Goal: Task Accomplishment & Management: Use online tool/utility

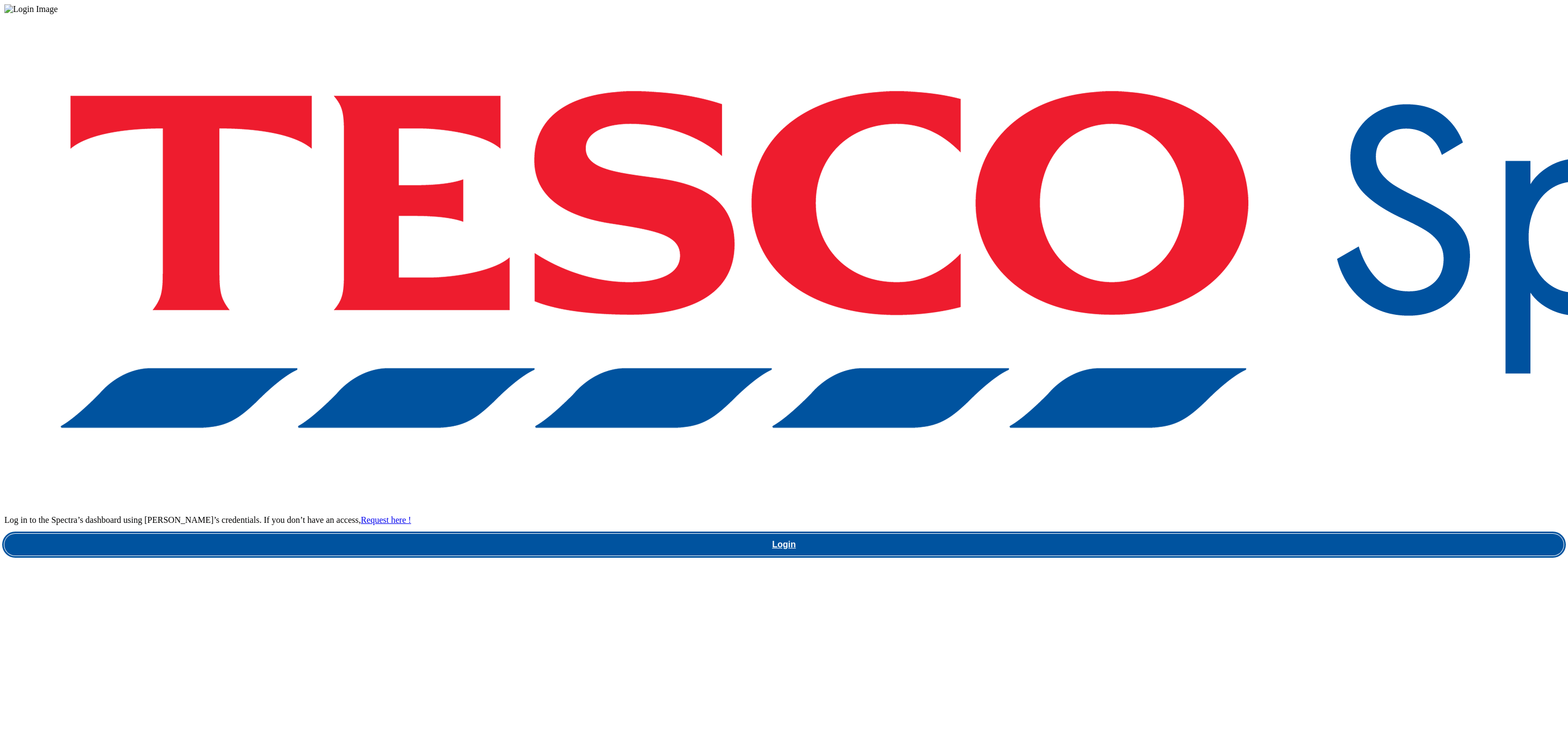
drag, startPoint x: 1194, startPoint y: 376, endPoint x: 1181, endPoint y: 407, distance: 33.6
click at [1194, 515] on p "Log in to the Spectra’s dashboard using [PERSON_NAME]’s credentials. If you don…" at bounding box center [784, 520] width 1559 height 10
click at [1181, 534] on link "Login" at bounding box center [784, 545] width 1559 height 22
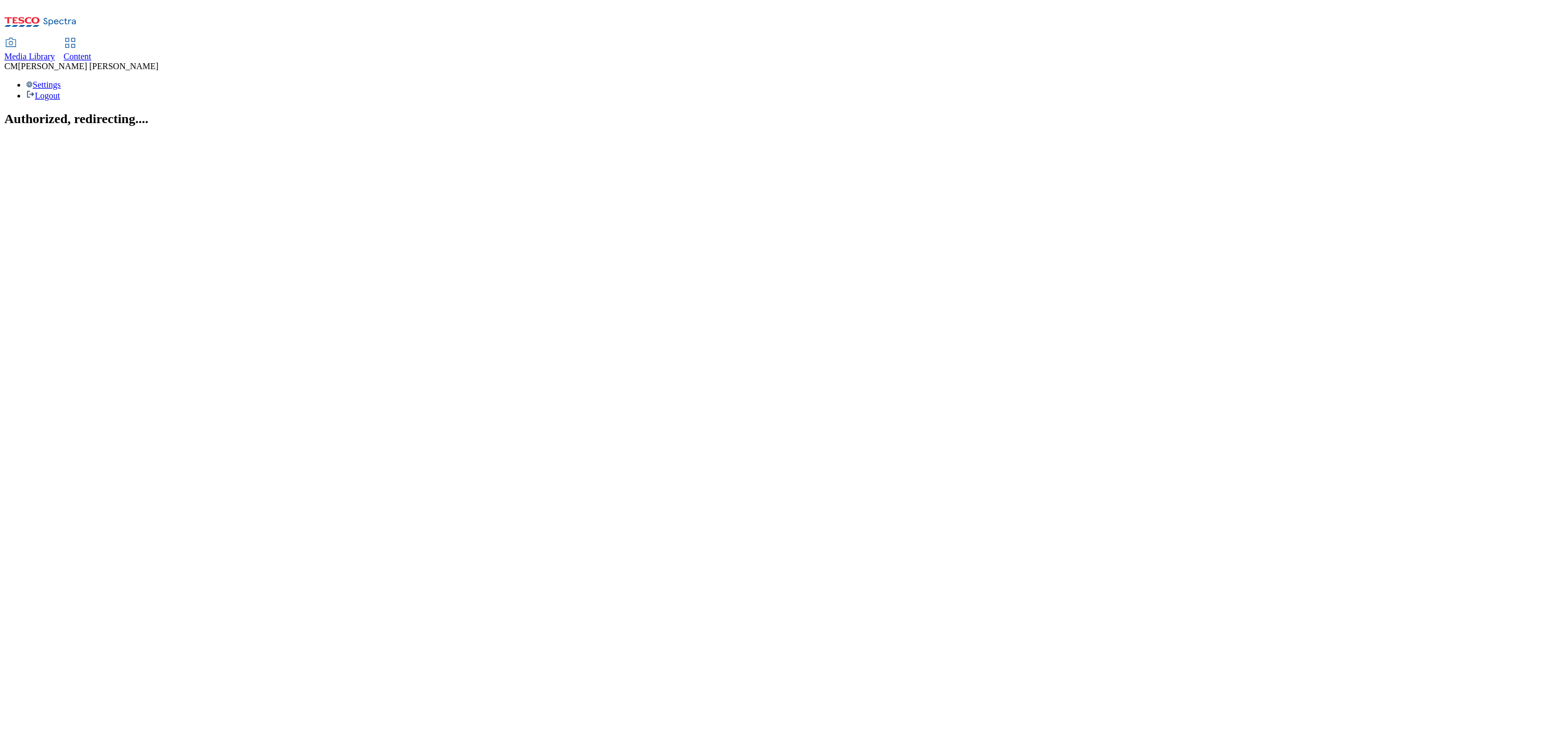
click at [91, 39] on link "Content" at bounding box center [78, 51] width 28 height 23
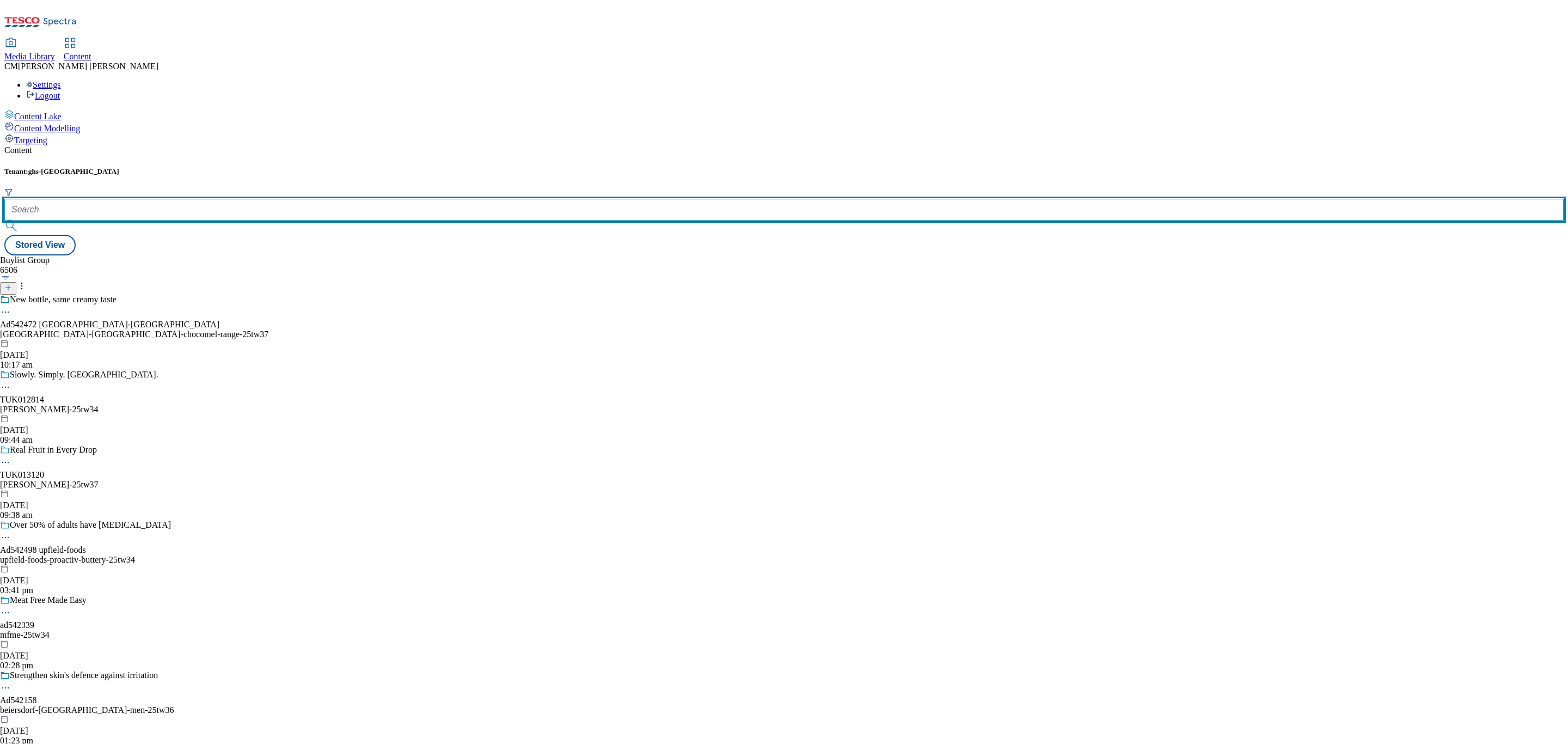
click at [240, 198] on input "text" at bounding box center [784, 209] width 1559 height 22
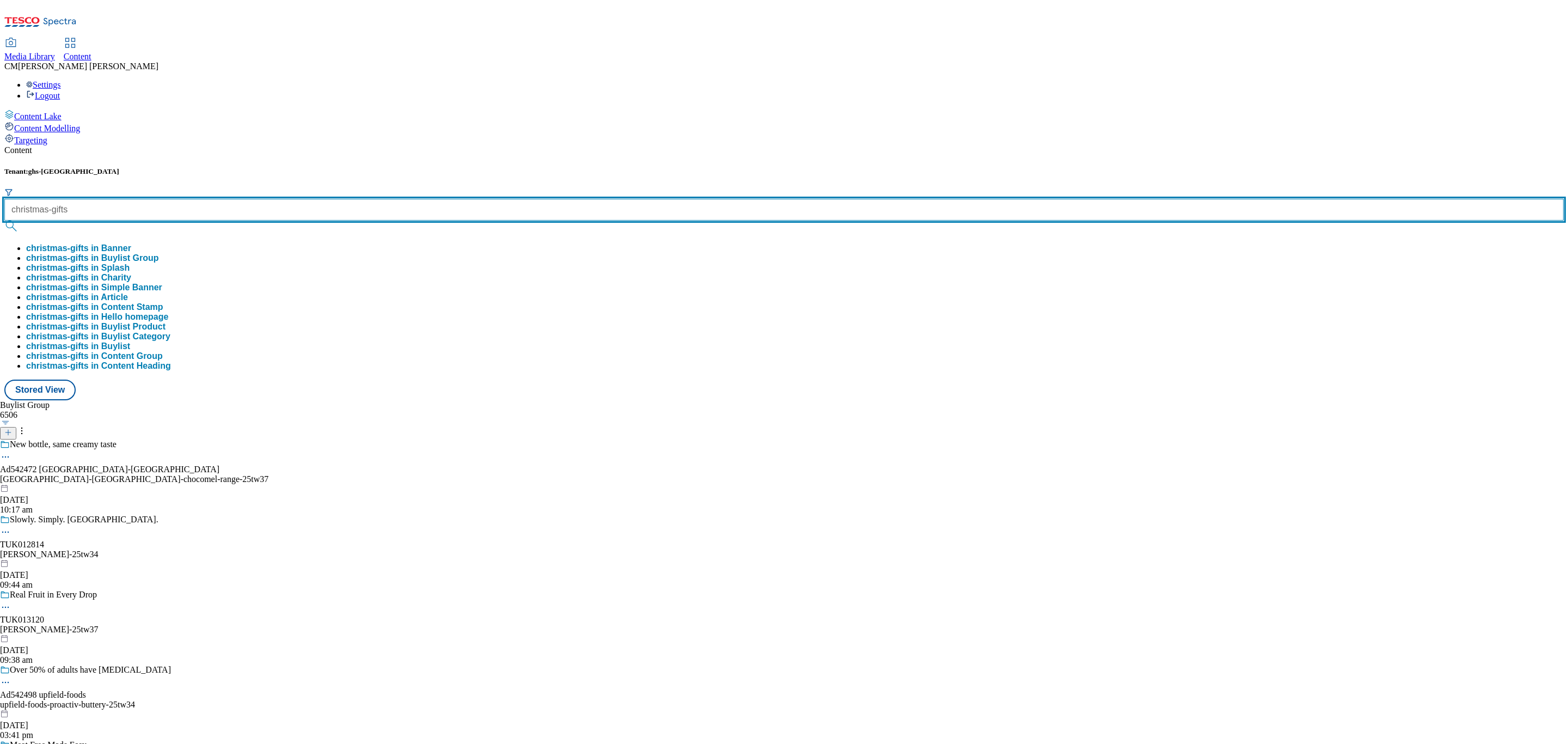
click at [4, 220] on button "submit" at bounding box center [12, 226] width 15 height 11
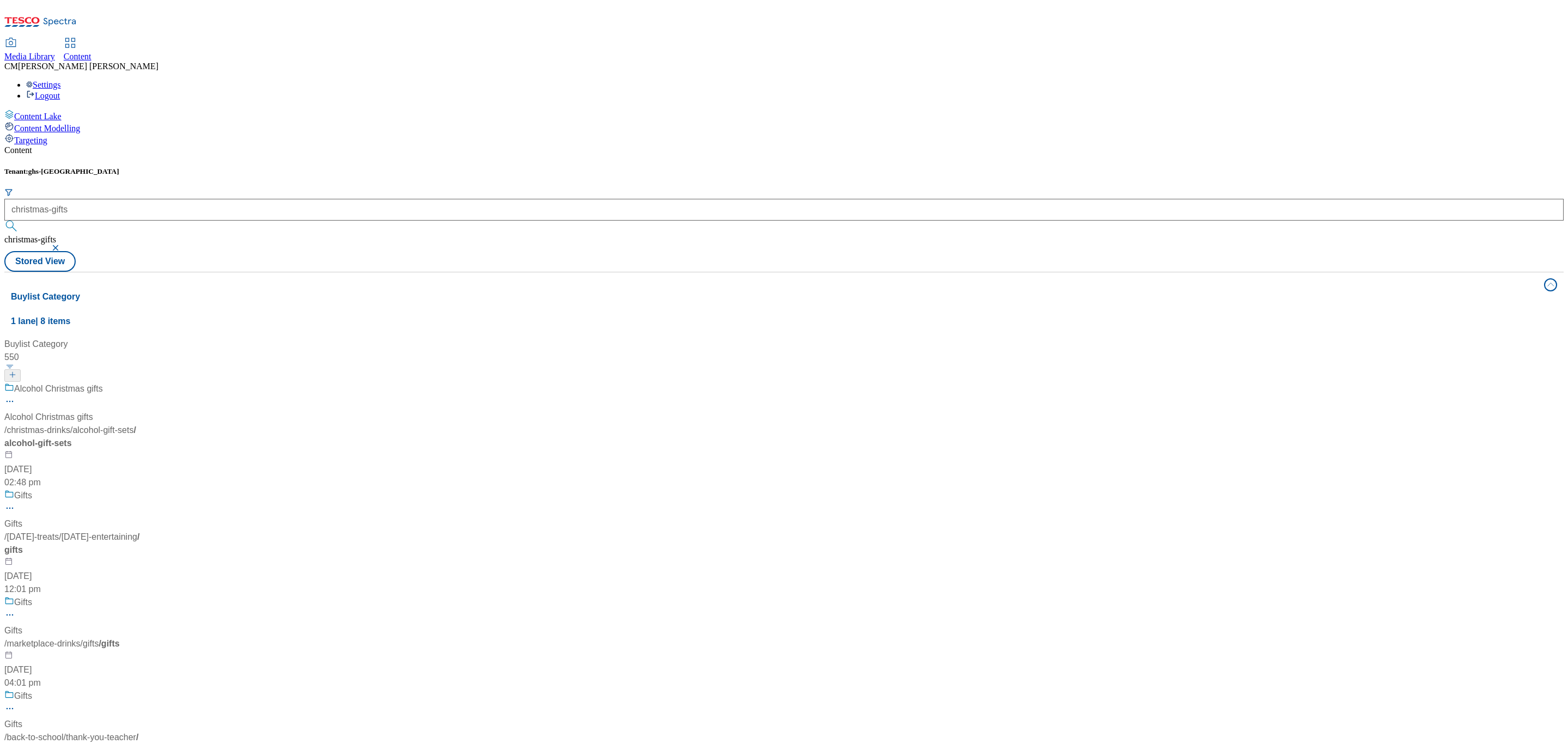
click at [296, 146] on div "Content Tenant: ghs-uk christmas-gifts christmas-gifts Stored View Buylist Cate…" at bounding box center [784, 508] width 1559 height 725
click at [70, 317] on span "1 lane | 8 items" at bounding box center [40, 321] width 59 height 9
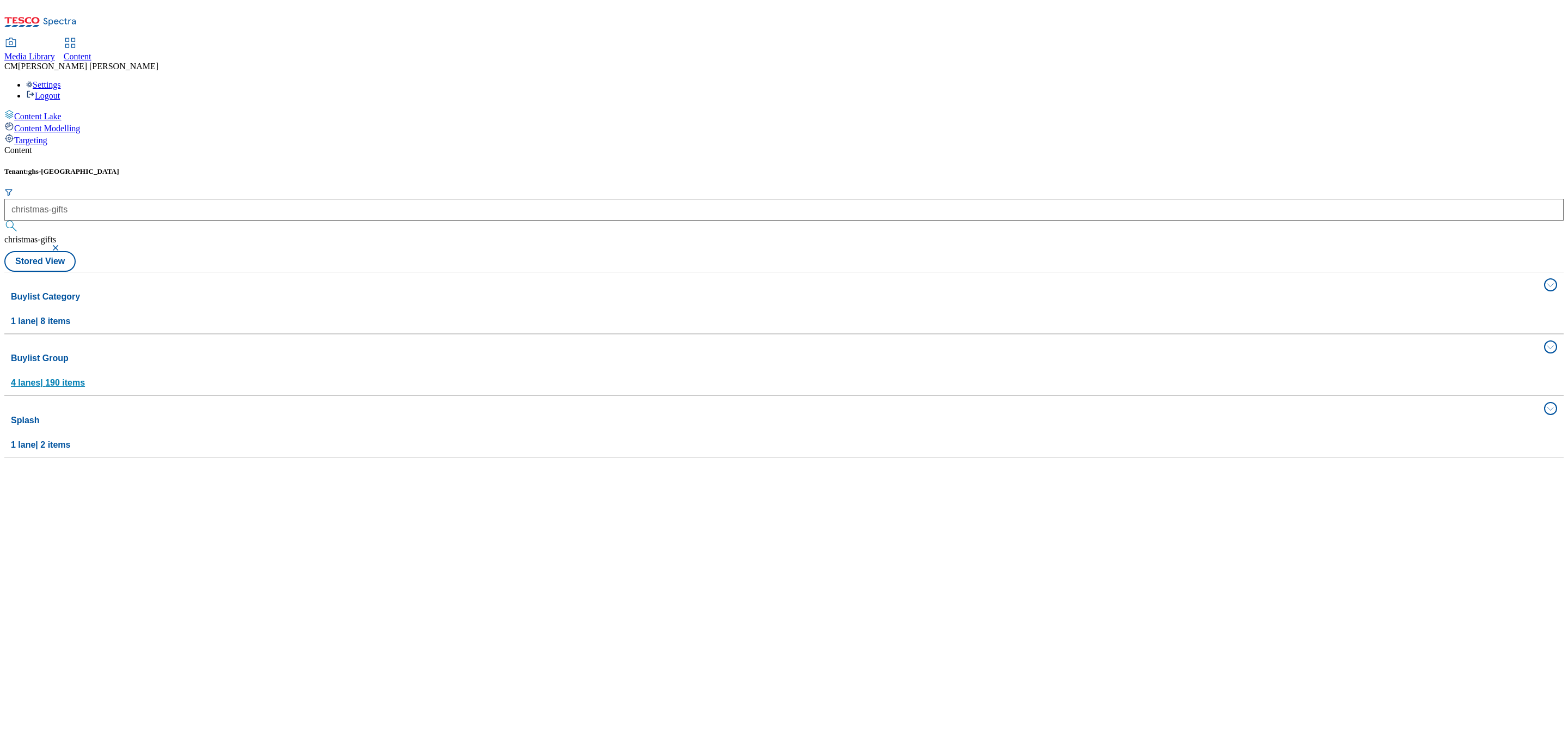
click at [85, 378] on span "4 lanes | 190 items" at bounding box center [48, 382] width 74 height 9
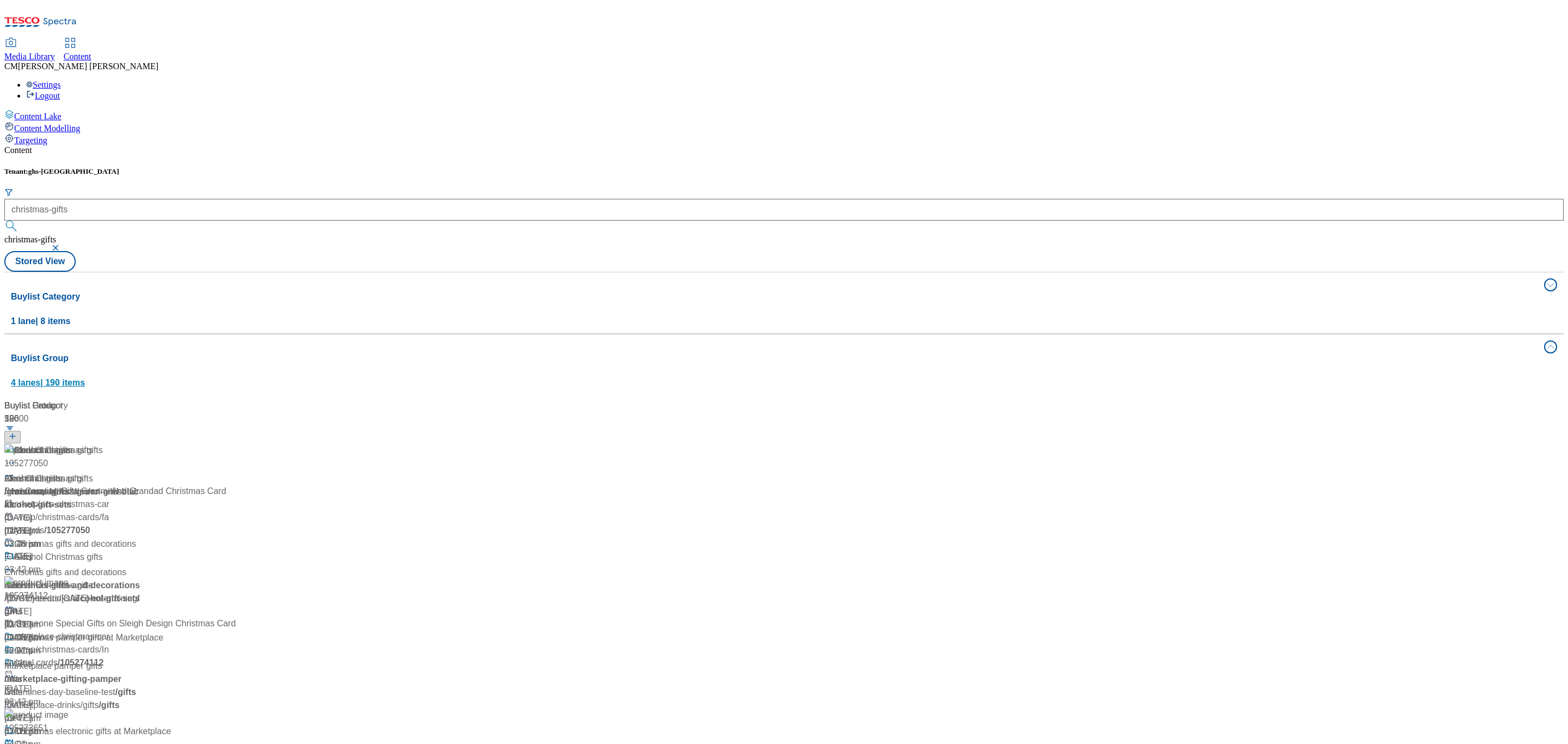
scroll to position [2085, 0]
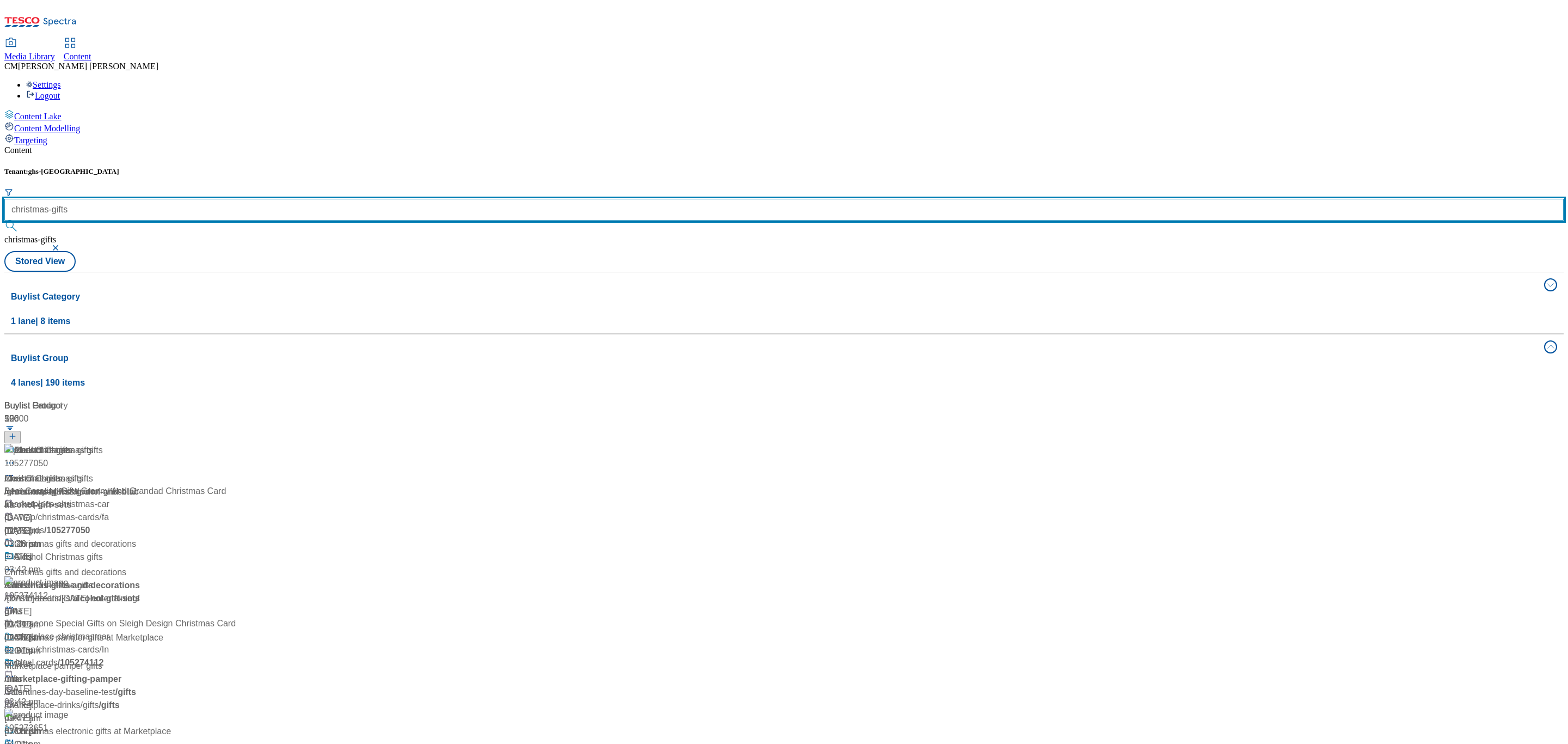
click at [283, 198] on div "christmas-gifts" at bounding box center [784, 216] width 1559 height 36
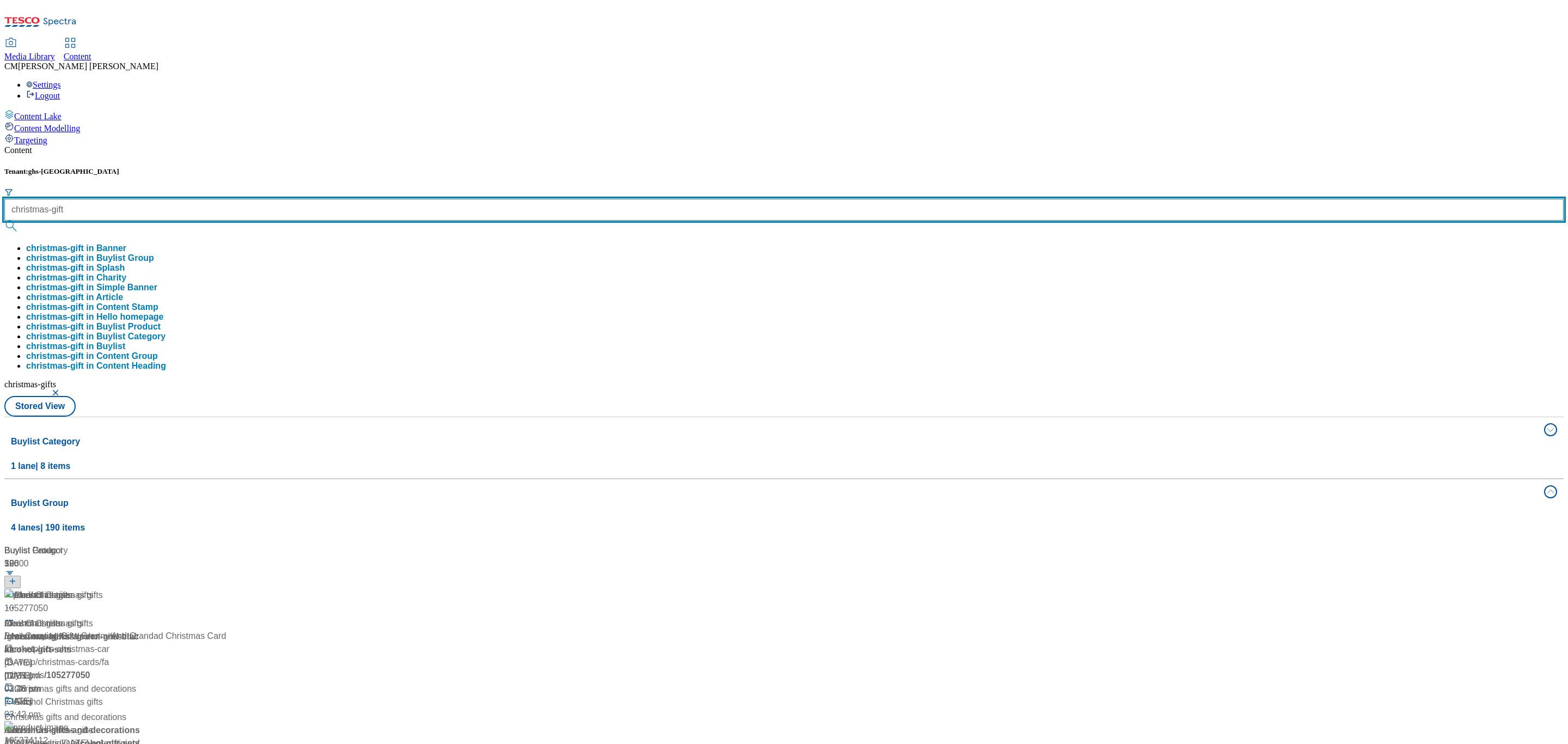
type input "christmas-gift"
click at [4, 220] on button "submit" at bounding box center [12, 226] width 15 height 11
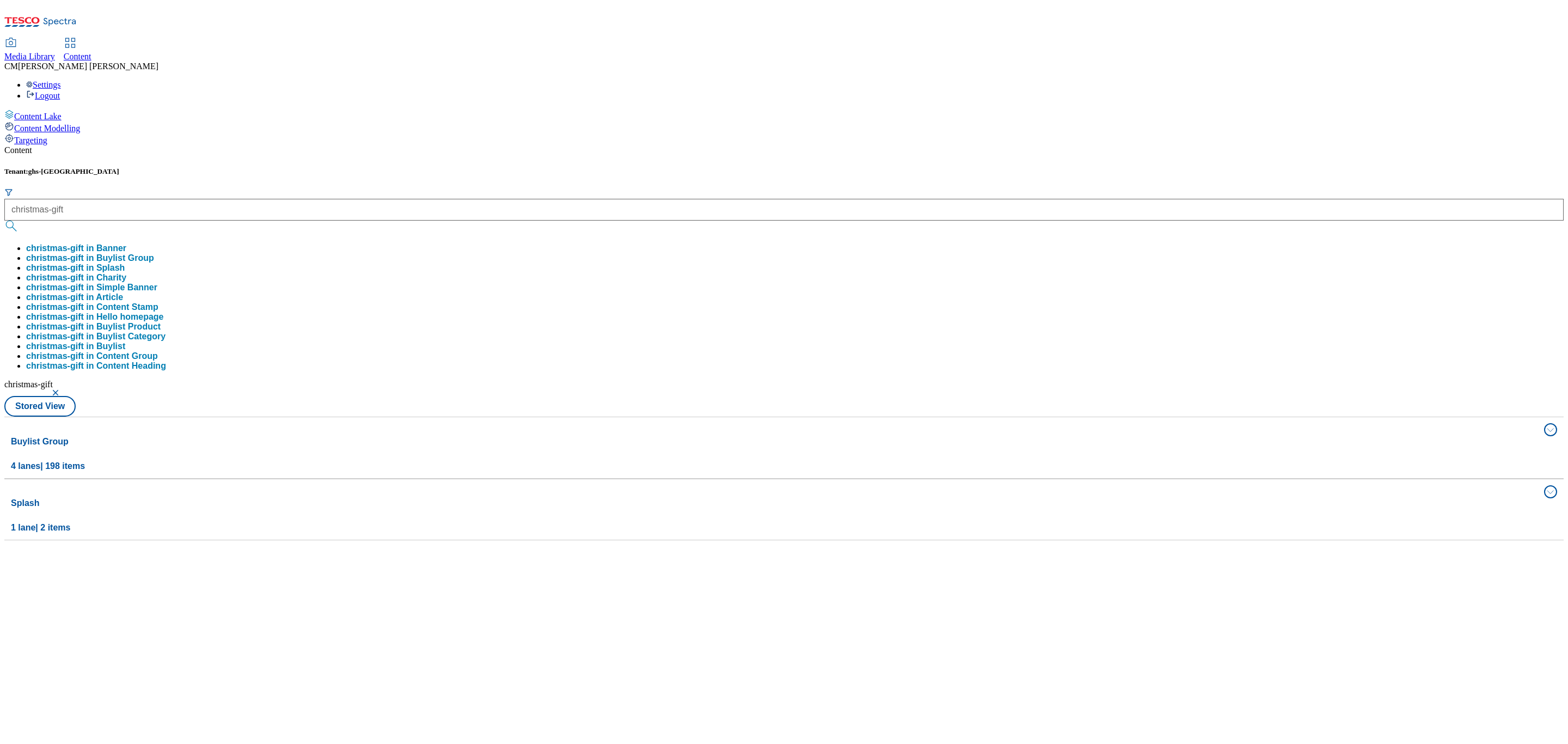
click at [439, 146] on div "Content" at bounding box center [784, 150] width 1559 height 10
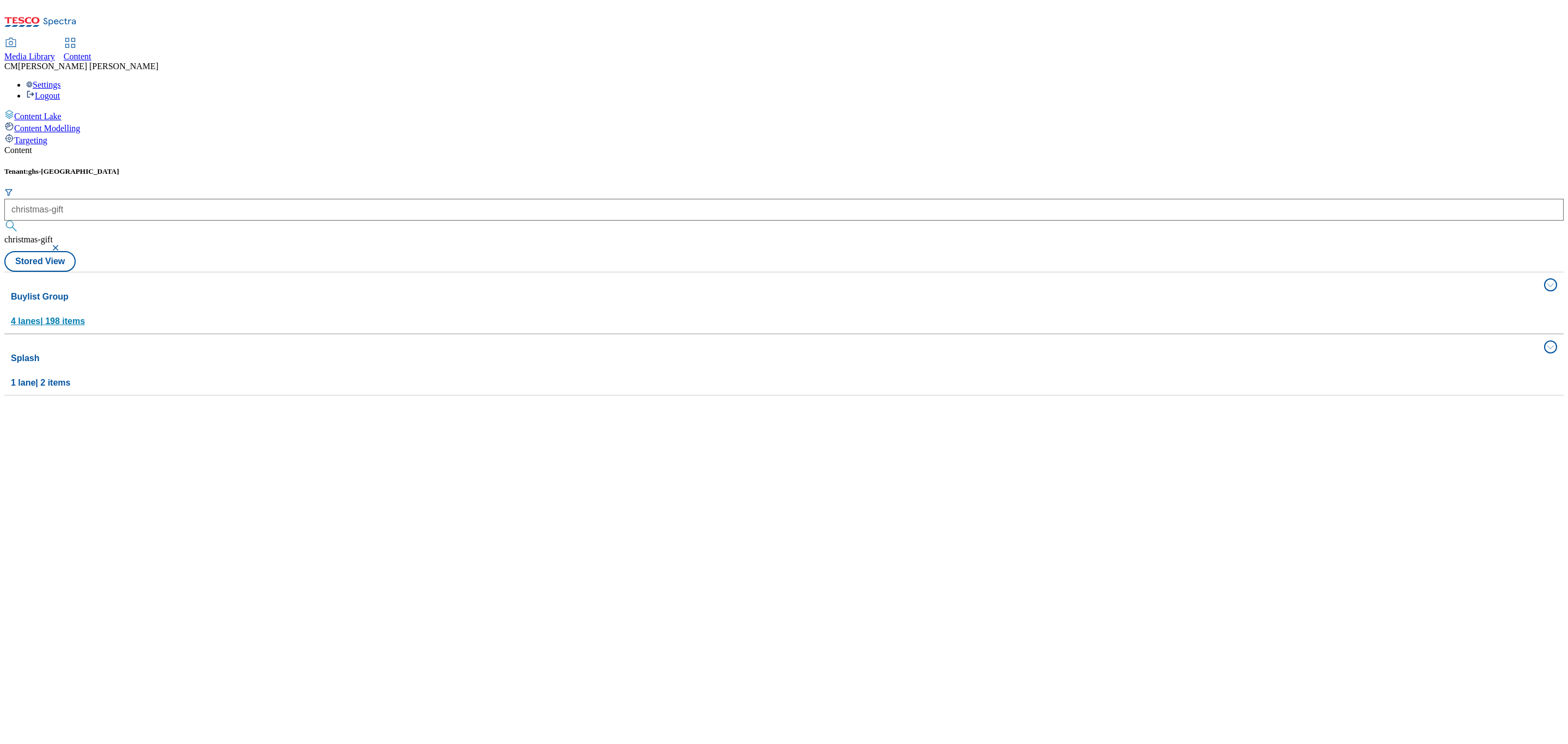
click at [1463, 272] on button "Buylist Group 4 lanes | 198 items" at bounding box center [784, 303] width 1559 height 61
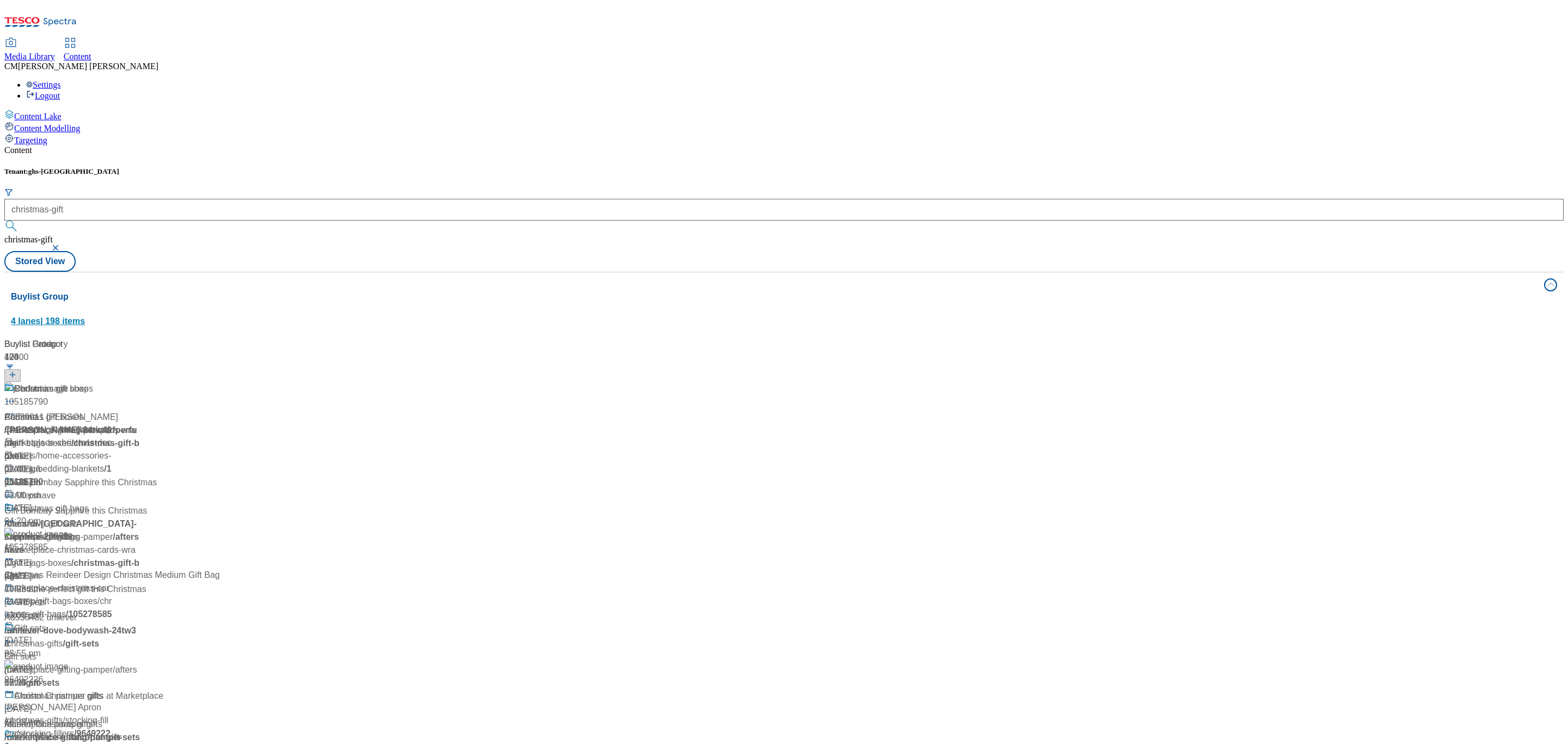
scroll to position [2614, 0]
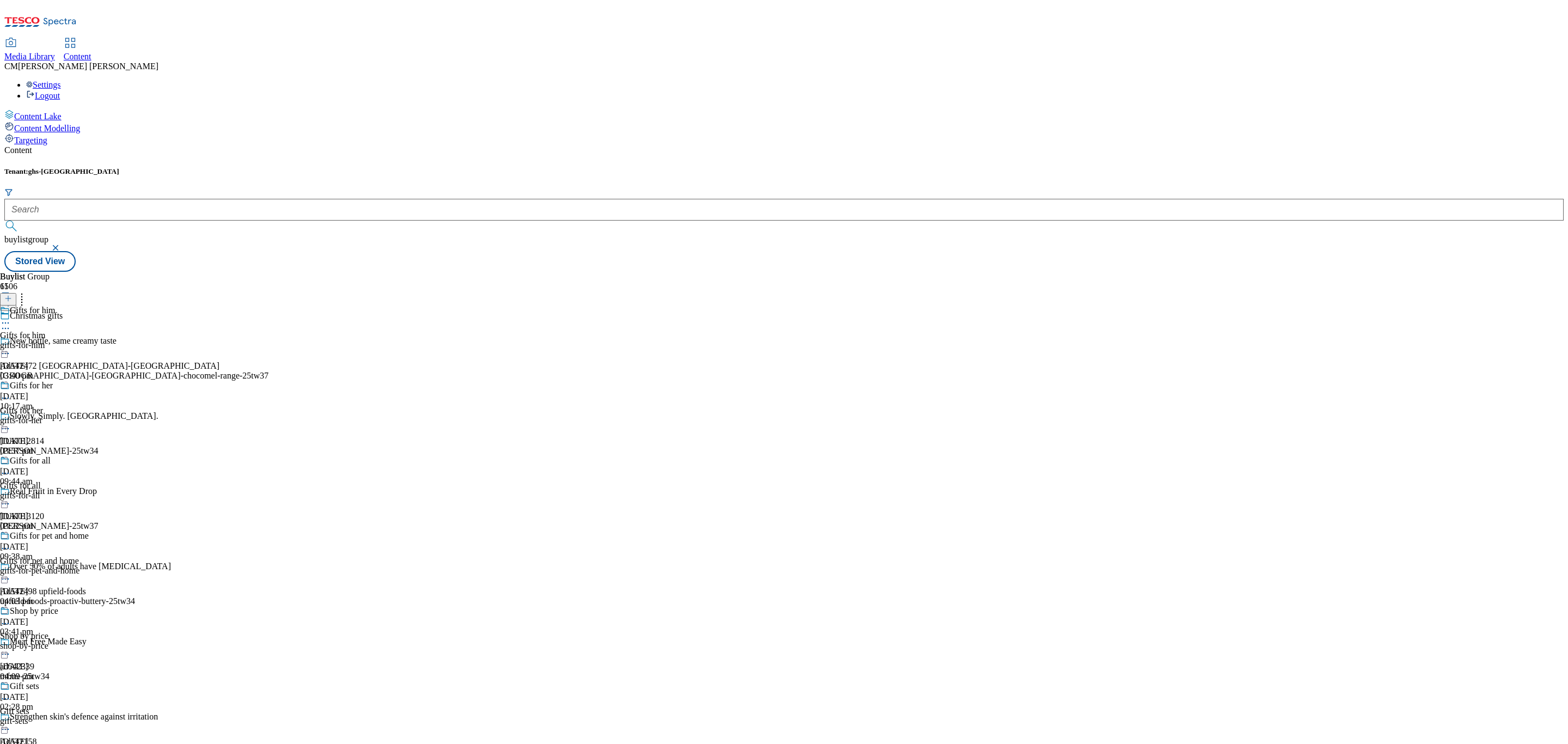
click at [92, 340] on div "gifts-for-him" at bounding box center [46, 345] width 92 height 10
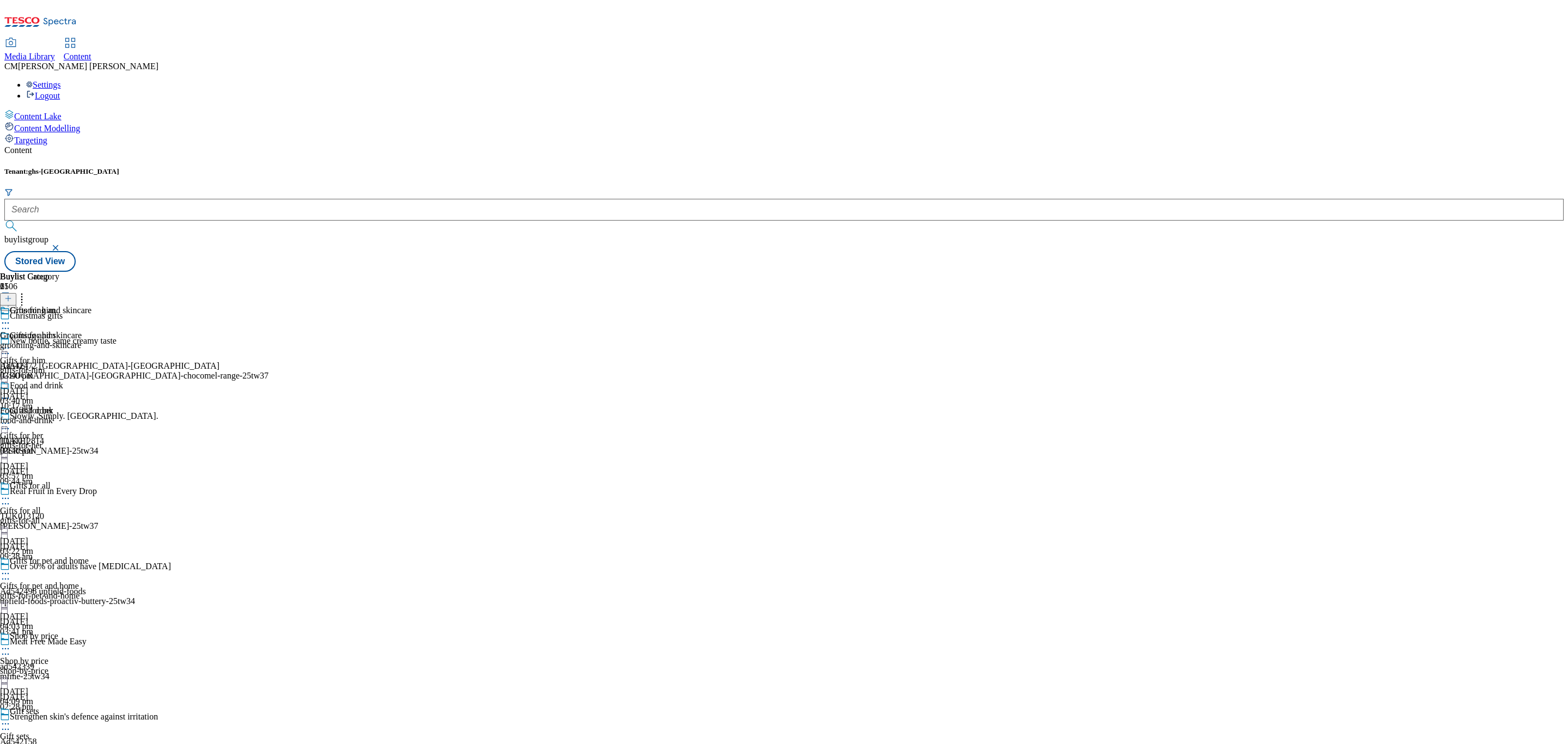
click at [11, 343] on icon at bounding box center [5, 348] width 11 height 11
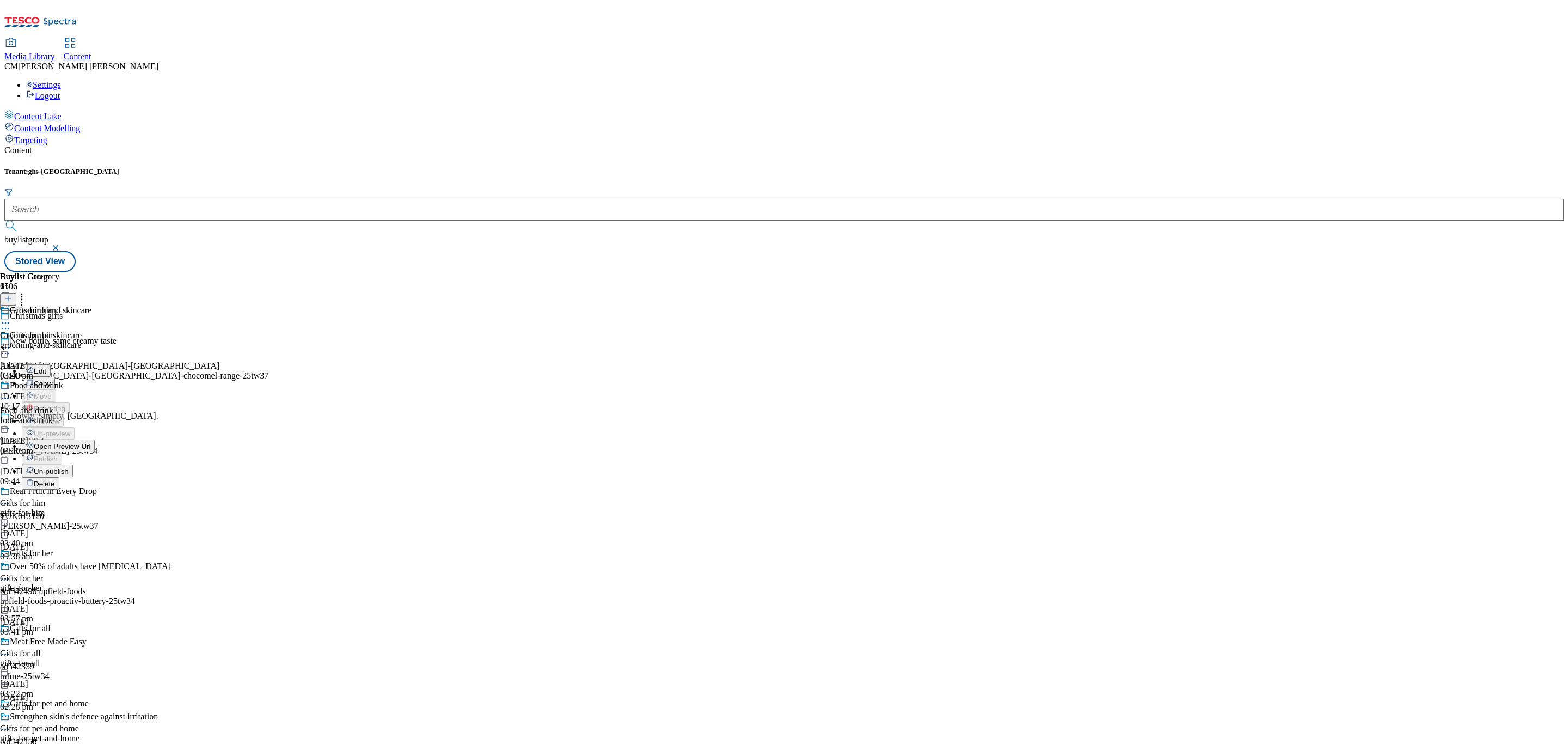
click at [69, 467] on span "Un-publish" at bounding box center [51, 471] width 35 height 8
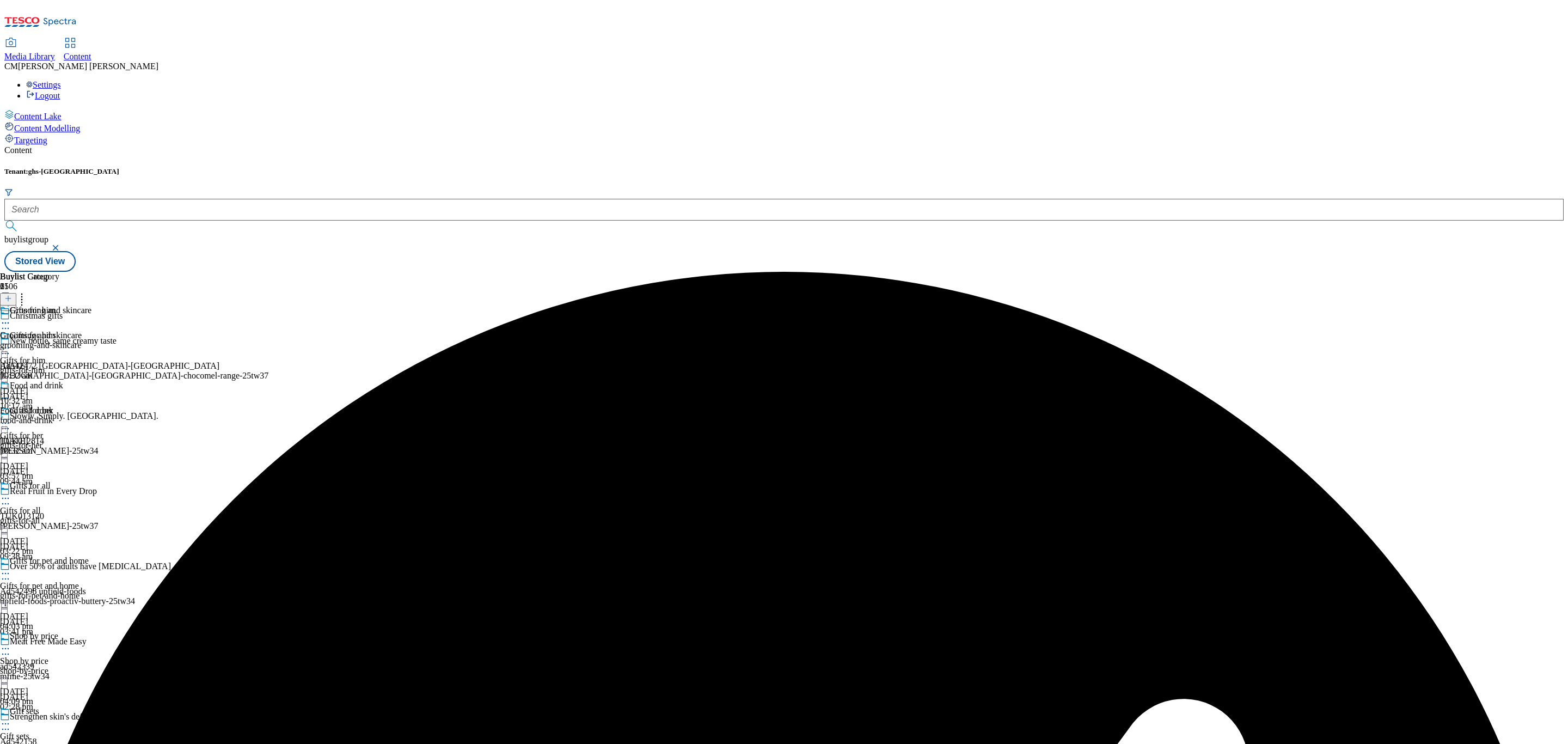
click at [11, 343] on icon at bounding box center [5, 348] width 11 height 11
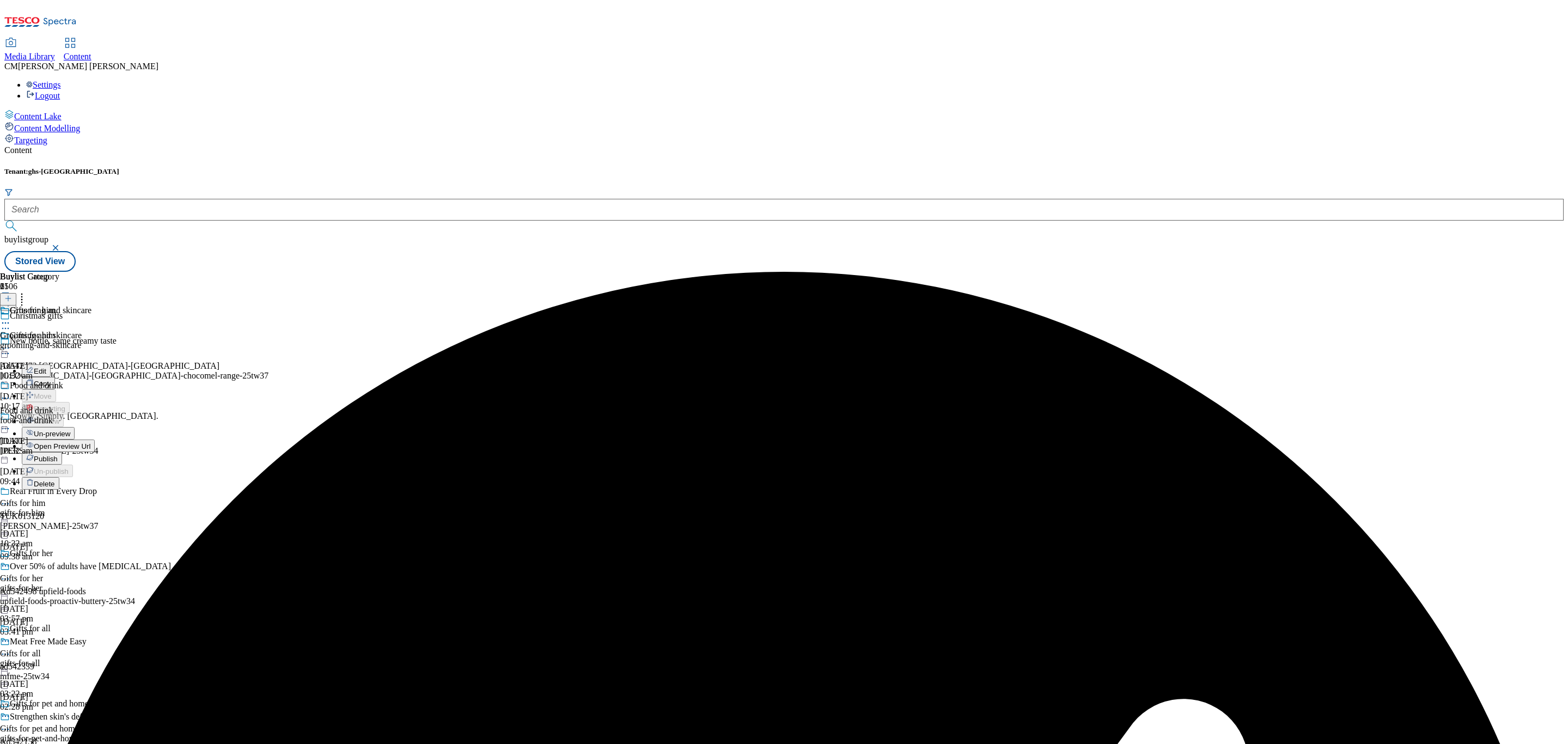
click at [75, 427] on button "Un-preview" at bounding box center [48, 433] width 53 height 13
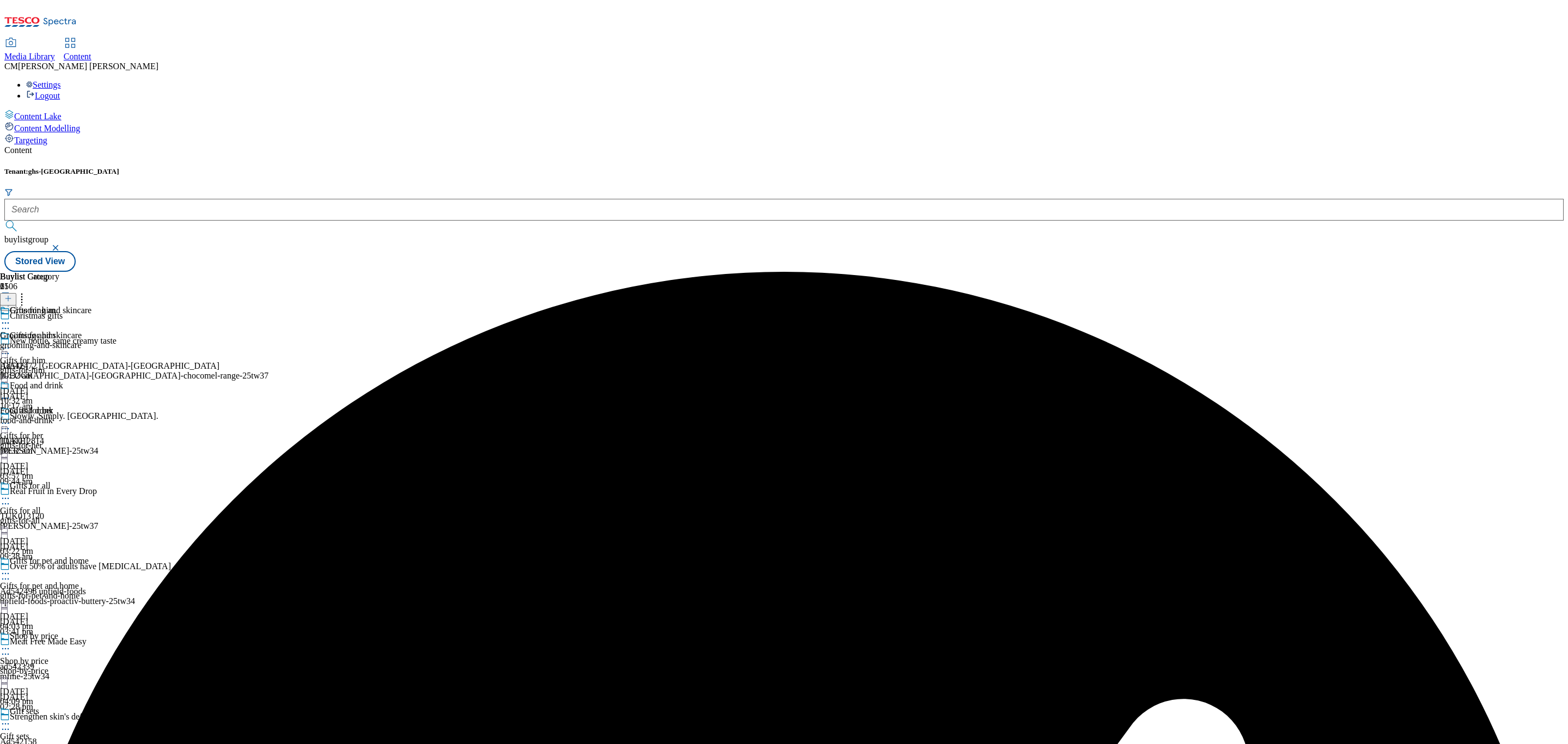
click at [91, 340] on div "grooming-and-skincare" at bounding box center [46, 345] width 91 height 10
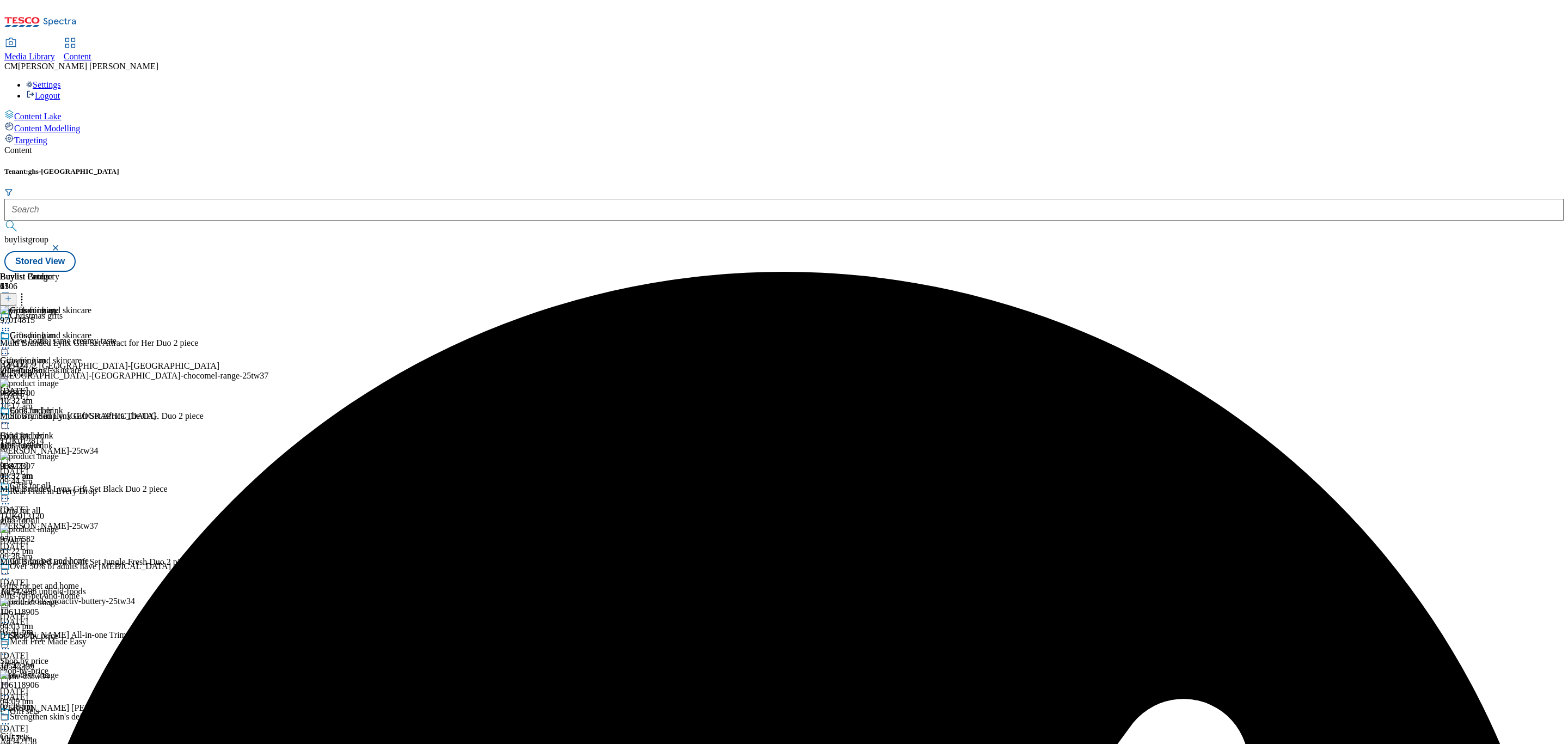
click at [27, 292] on icon at bounding box center [22, 297] width 11 height 11
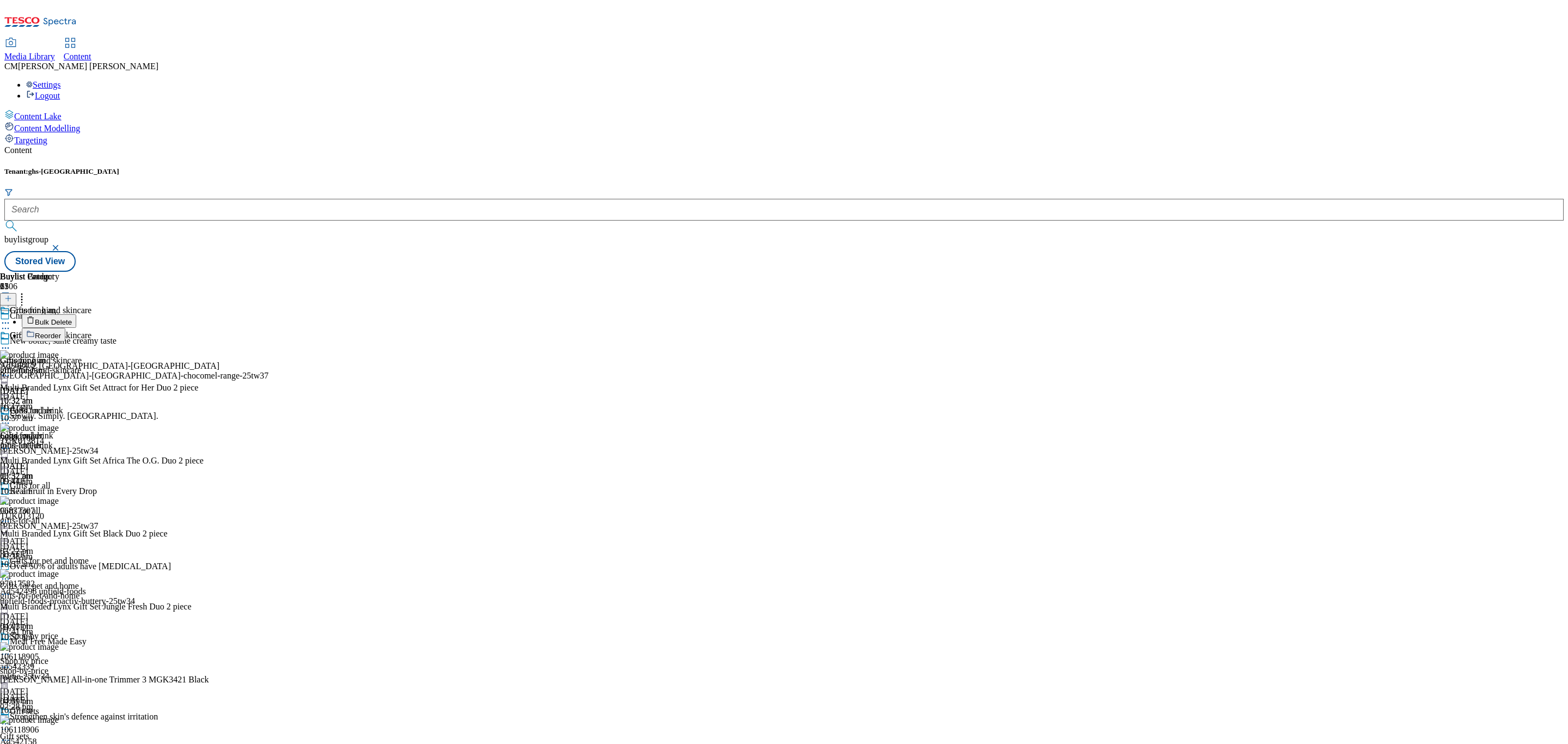
click at [76, 314] on button "Bulk Delete" at bounding box center [49, 321] width 54 height 13
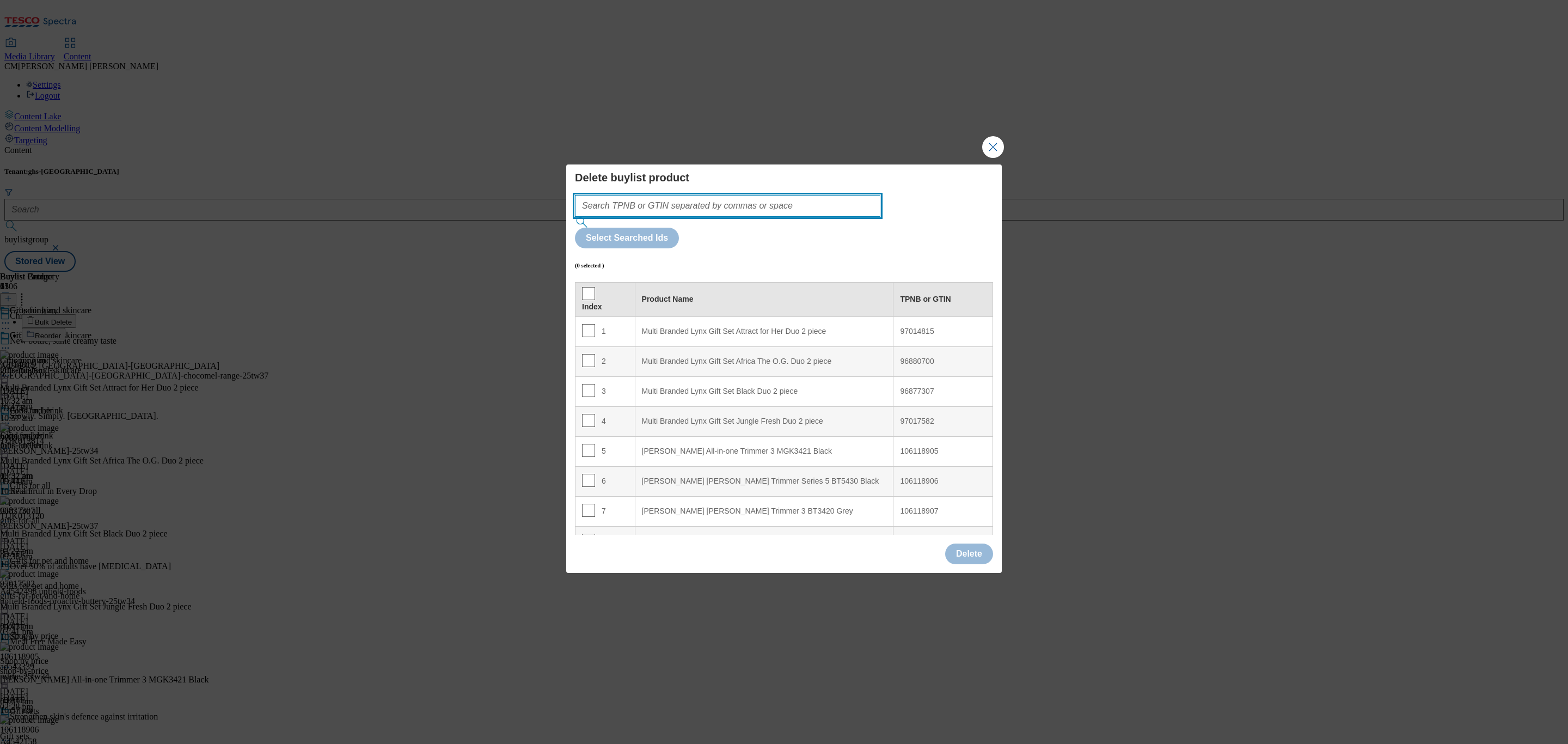
click at [708, 217] on input "Modal" at bounding box center [728, 206] width 306 height 22
paste input "105025528"
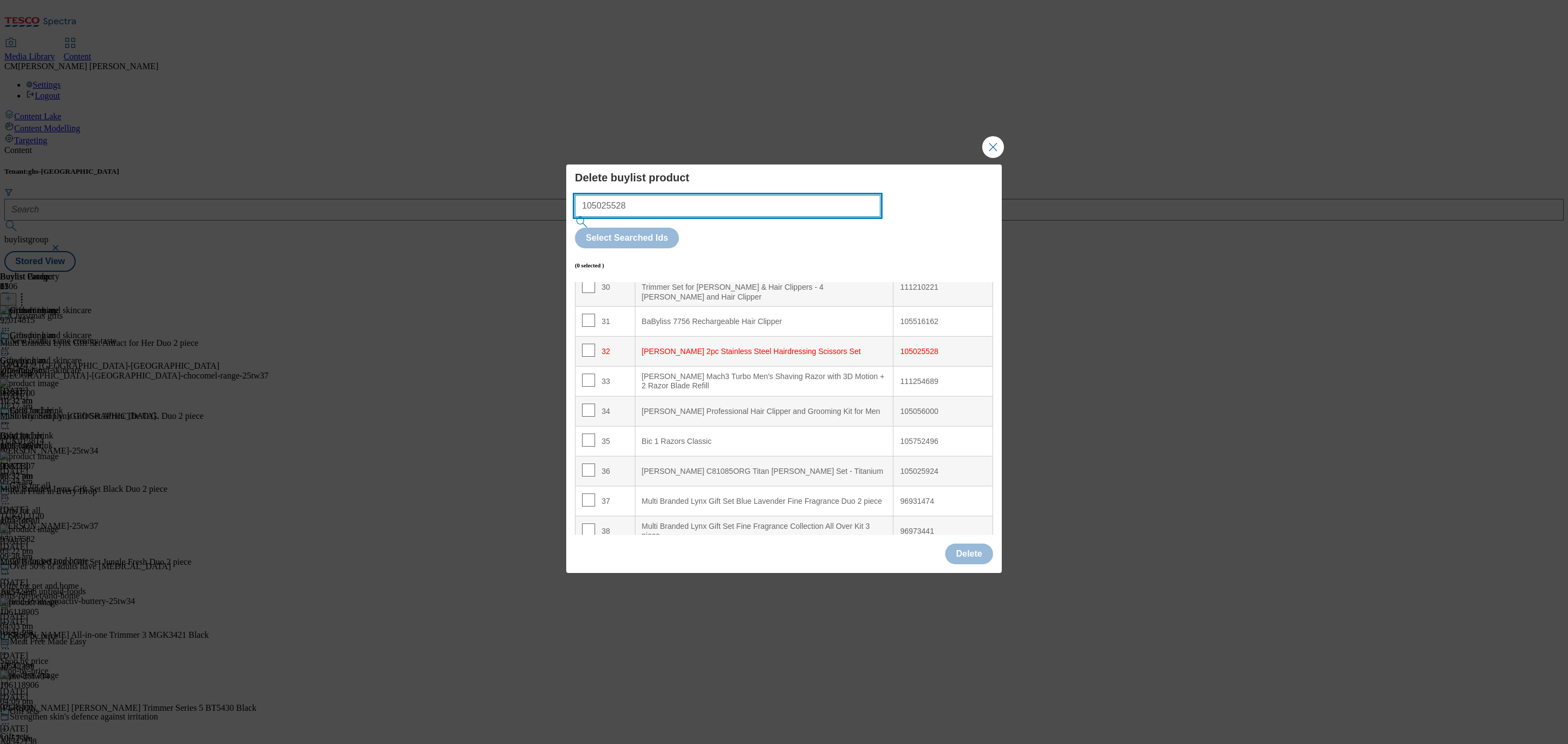
scroll to position [976, 0]
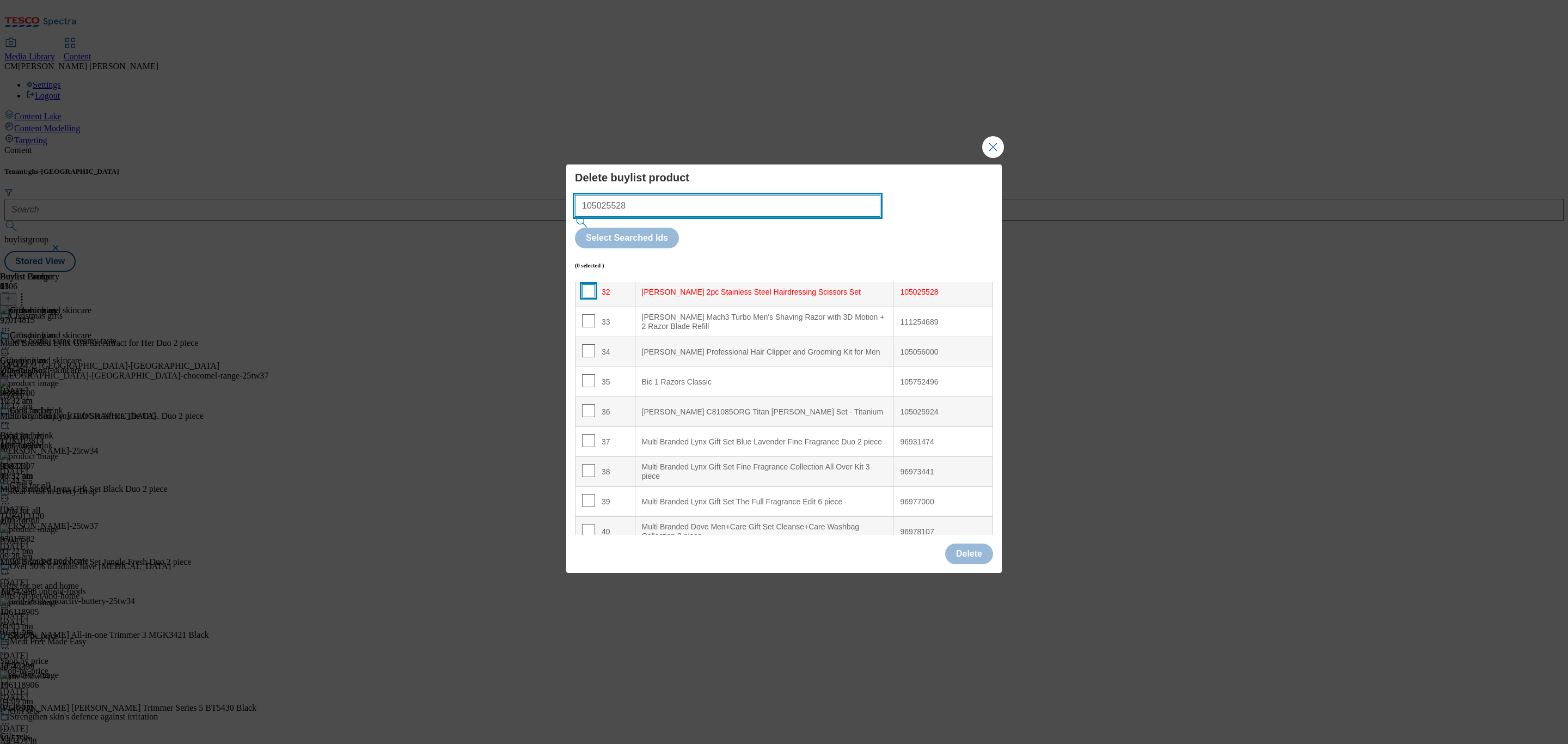
type input "105025528"
click at [584, 284] on input "Modal" at bounding box center [588, 290] width 13 height 13
checkbox input "true"
click at [653, 217] on input "105025528" at bounding box center [728, 206] width 306 height 22
click at [809, 217] on input "105025528" at bounding box center [728, 206] width 306 height 22
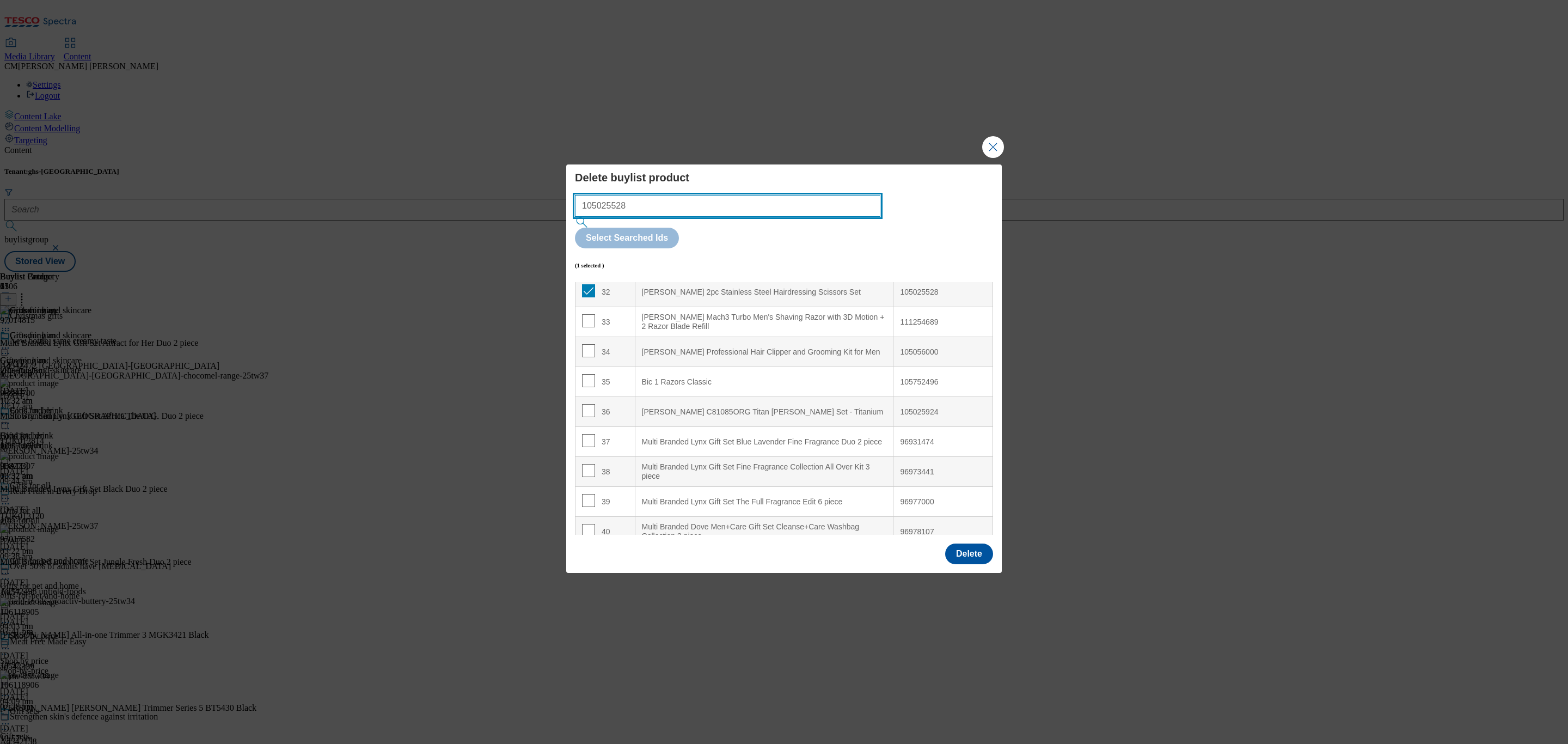
paste input "105752496"
click at [766, 217] on input "105025528 105752496" at bounding box center [728, 206] width 306 height 22
paste input "105845290"
click at [755, 217] on input "105025528 105752496 105845290" at bounding box center [728, 206] width 306 height 22
paste input "105342238"
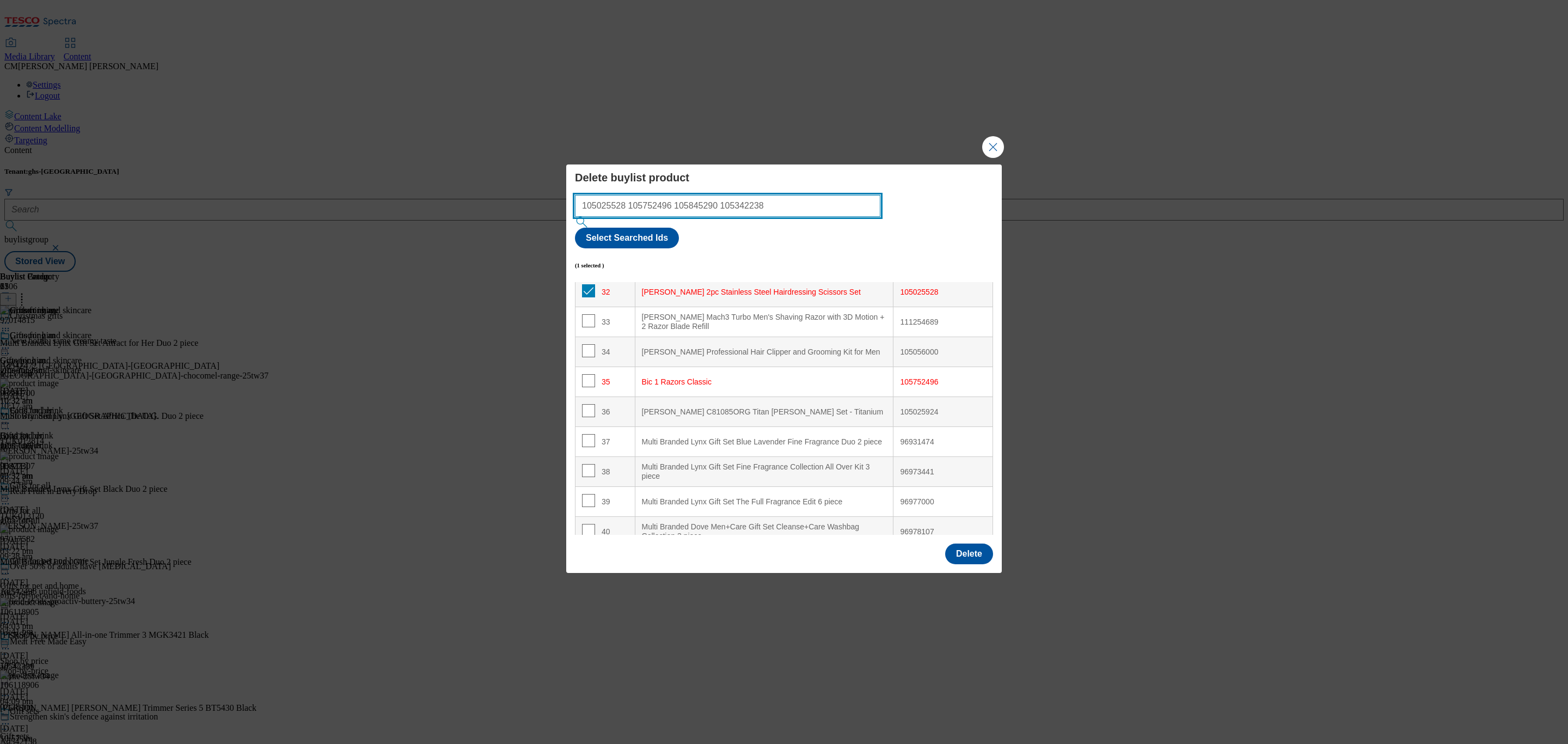
click at [776, 217] on input "105025528 105752496 105845290 105342238" at bounding box center [728, 206] width 306 height 22
paste input "105516719"
type input "105025528 105752496 105845290 105342238 105516719"
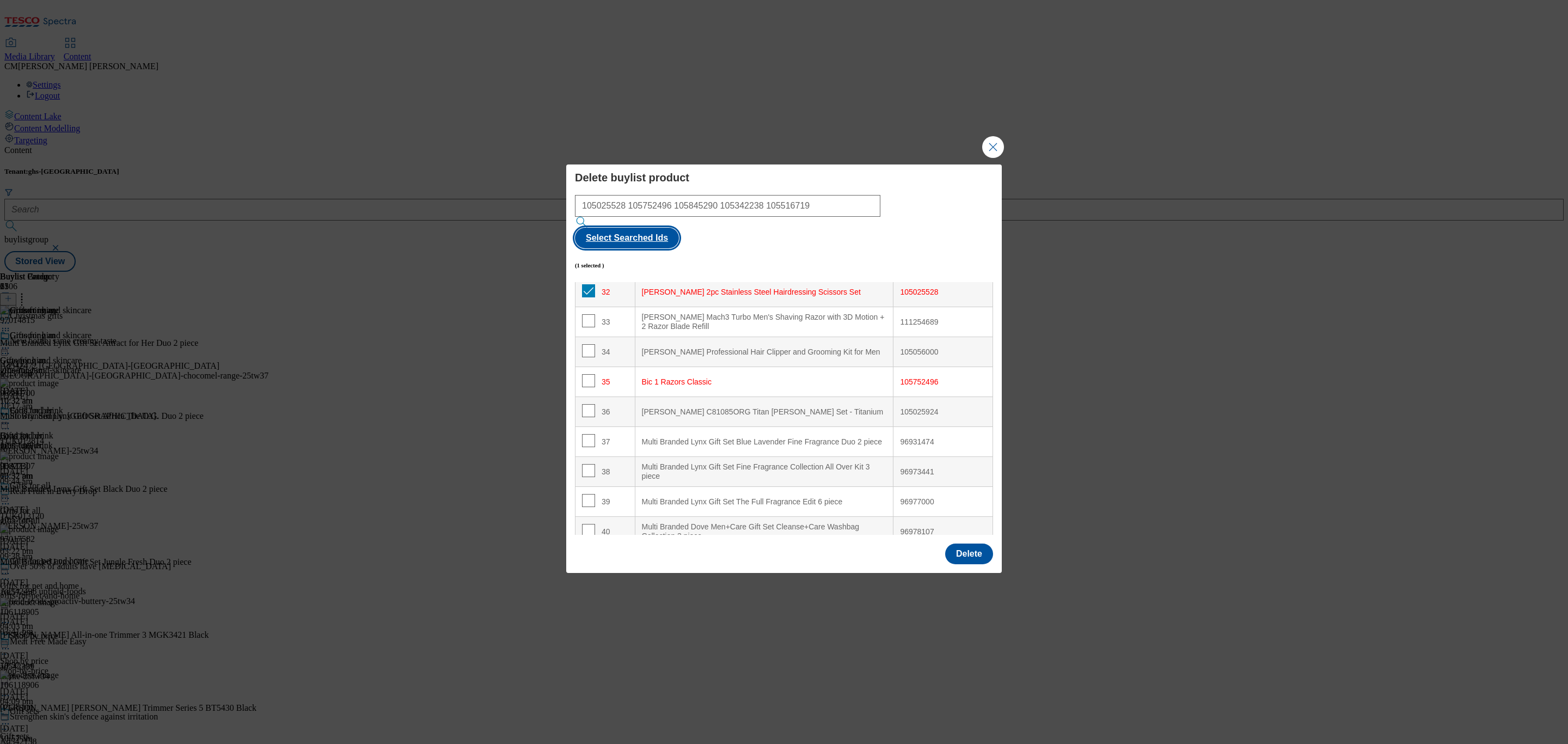
click at [679, 228] on button "Select Searched Ids" at bounding box center [627, 238] width 104 height 21
checkbox input "true"
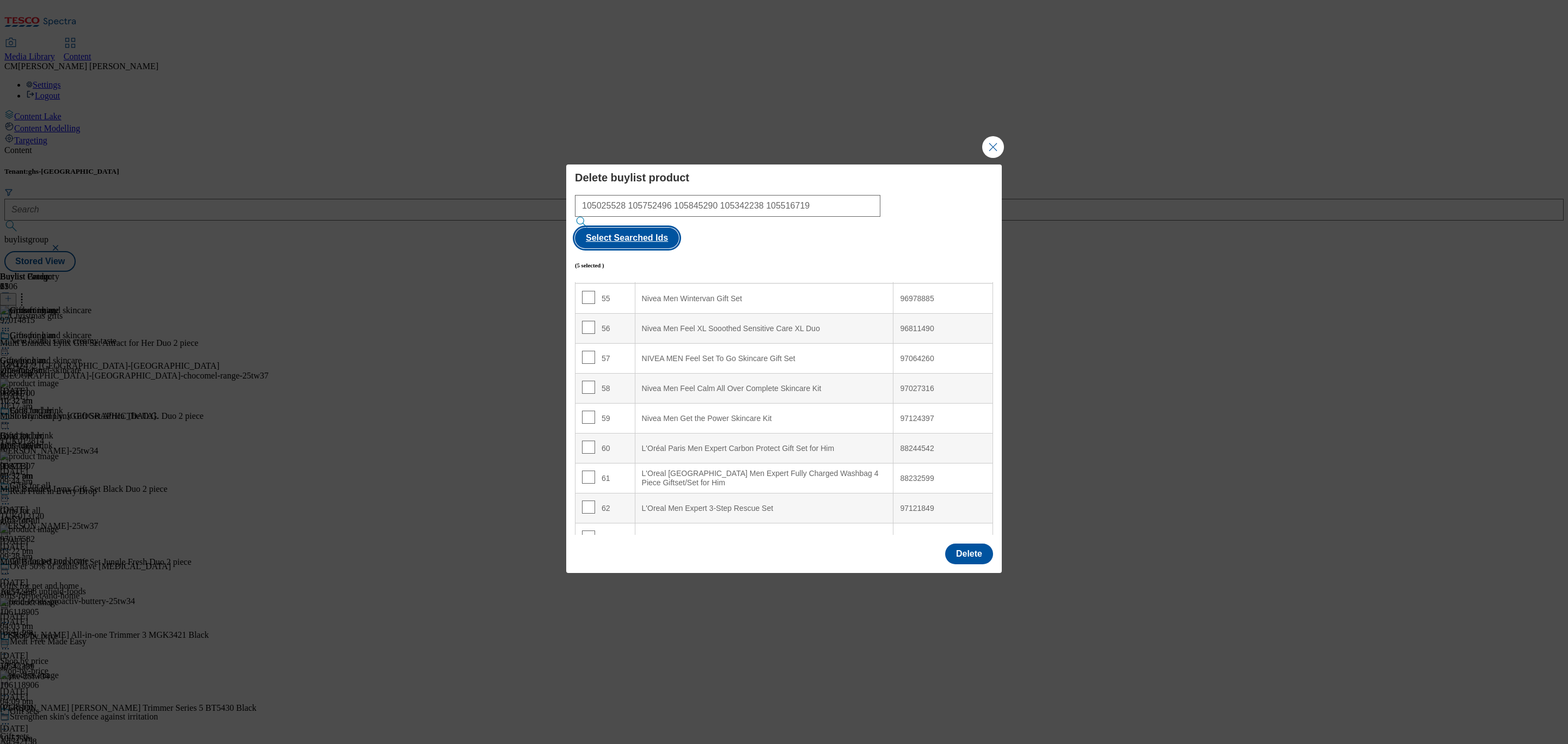
scroll to position [1673, 0]
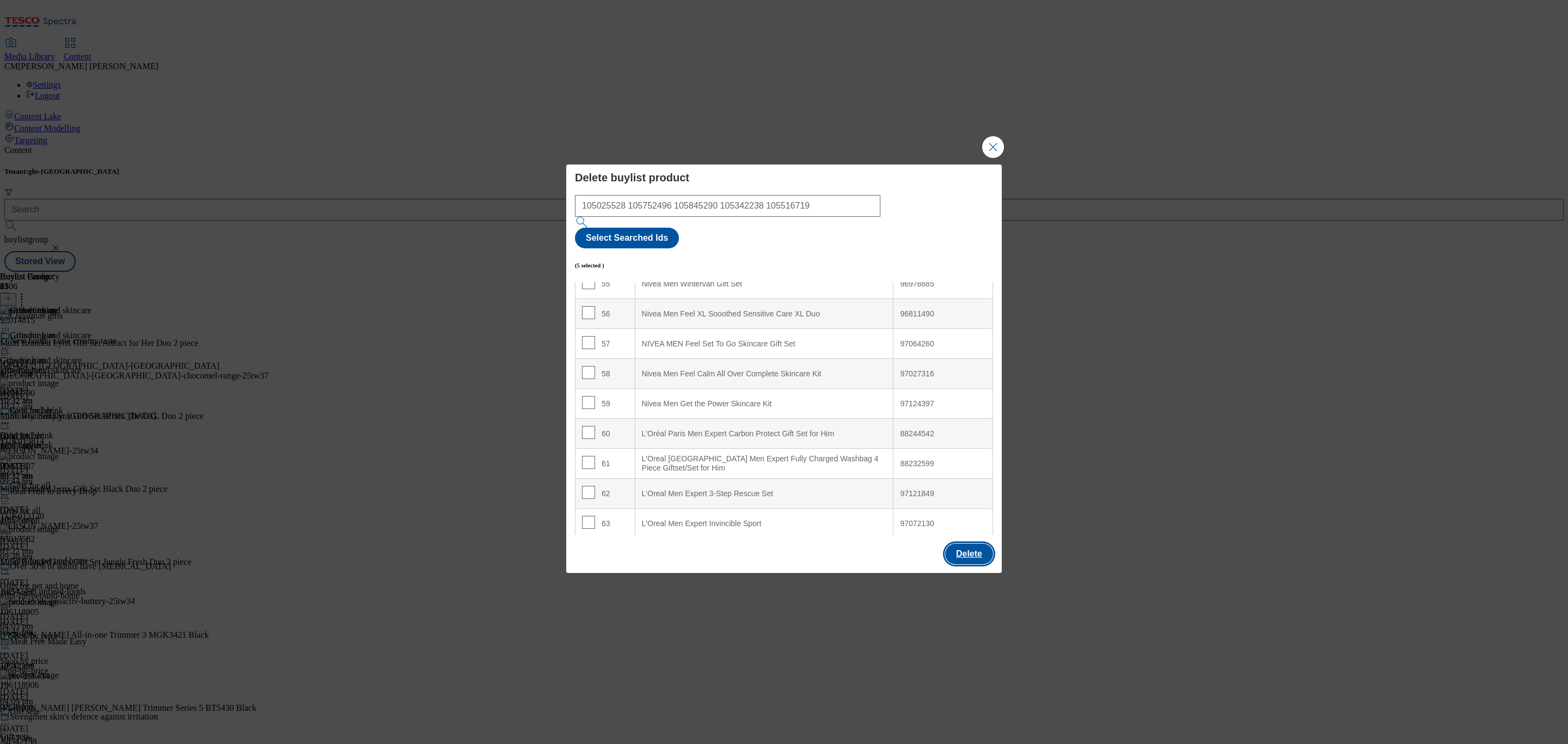
click at [967, 544] on button "Delete" at bounding box center [969, 554] width 48 height 21
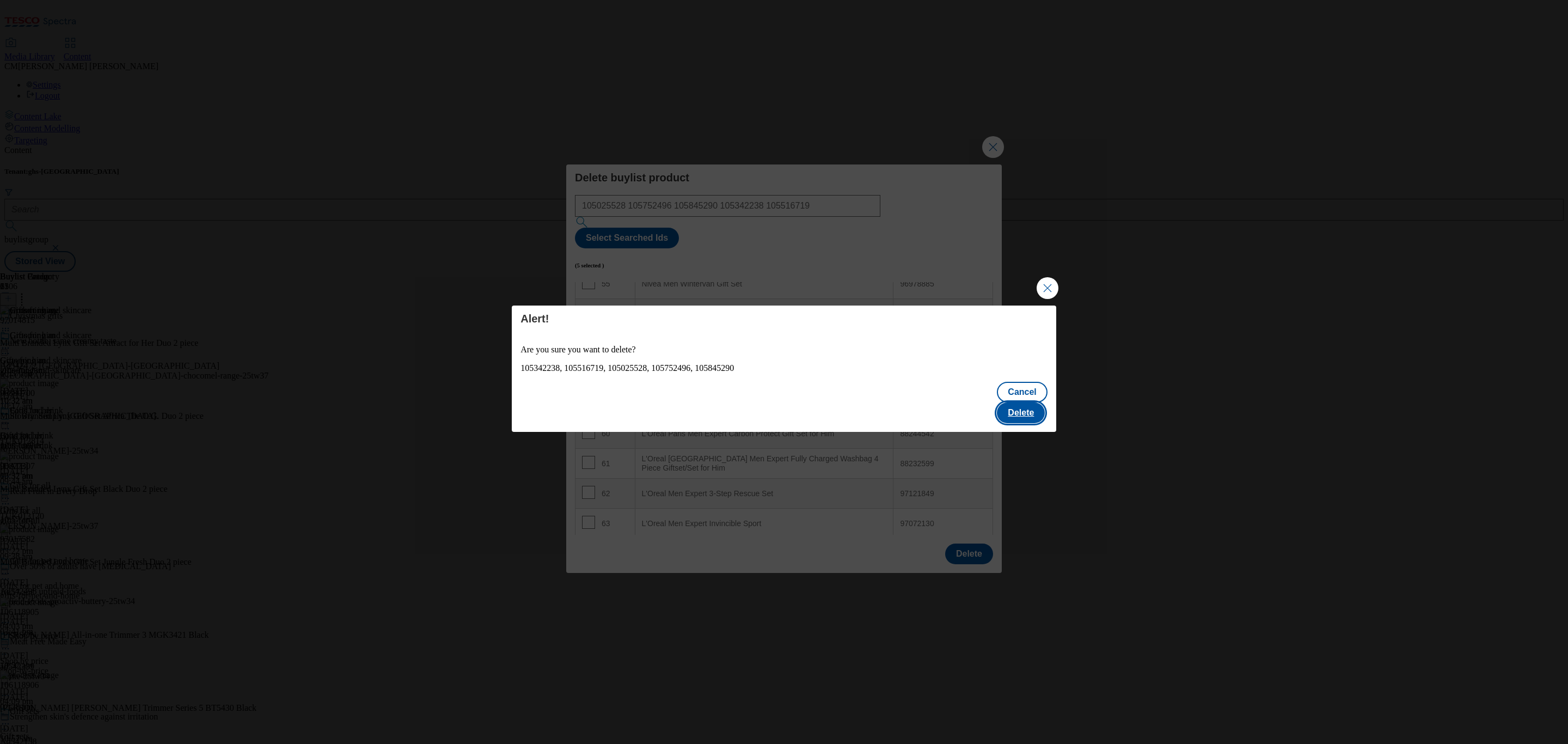
click at [1003, 402] on button "Delete" at bounding box center [1021, 413] width 48 height 21
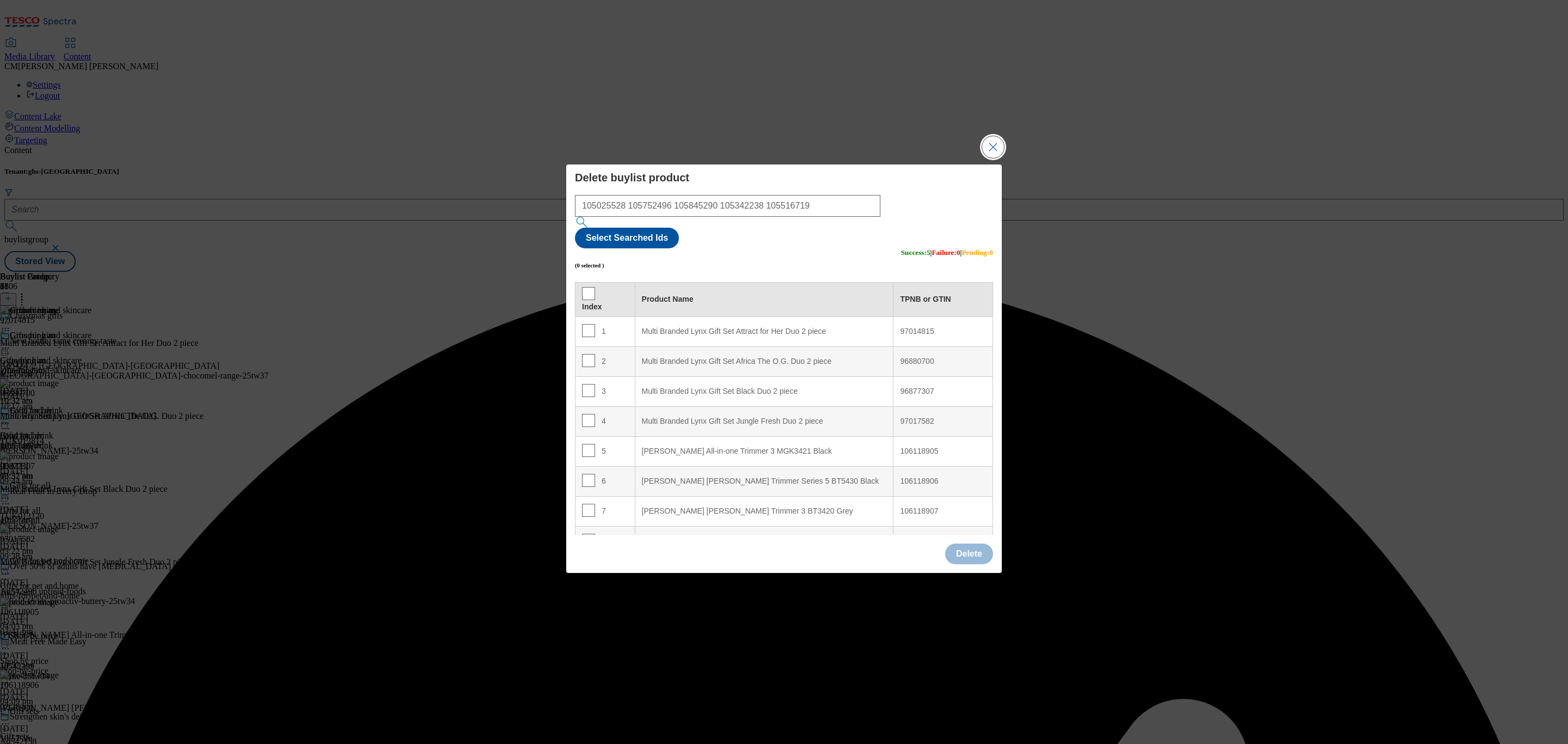
click at [992, 158] on button "Close Modal" at bounding box center [993, 147] width 22 height 22
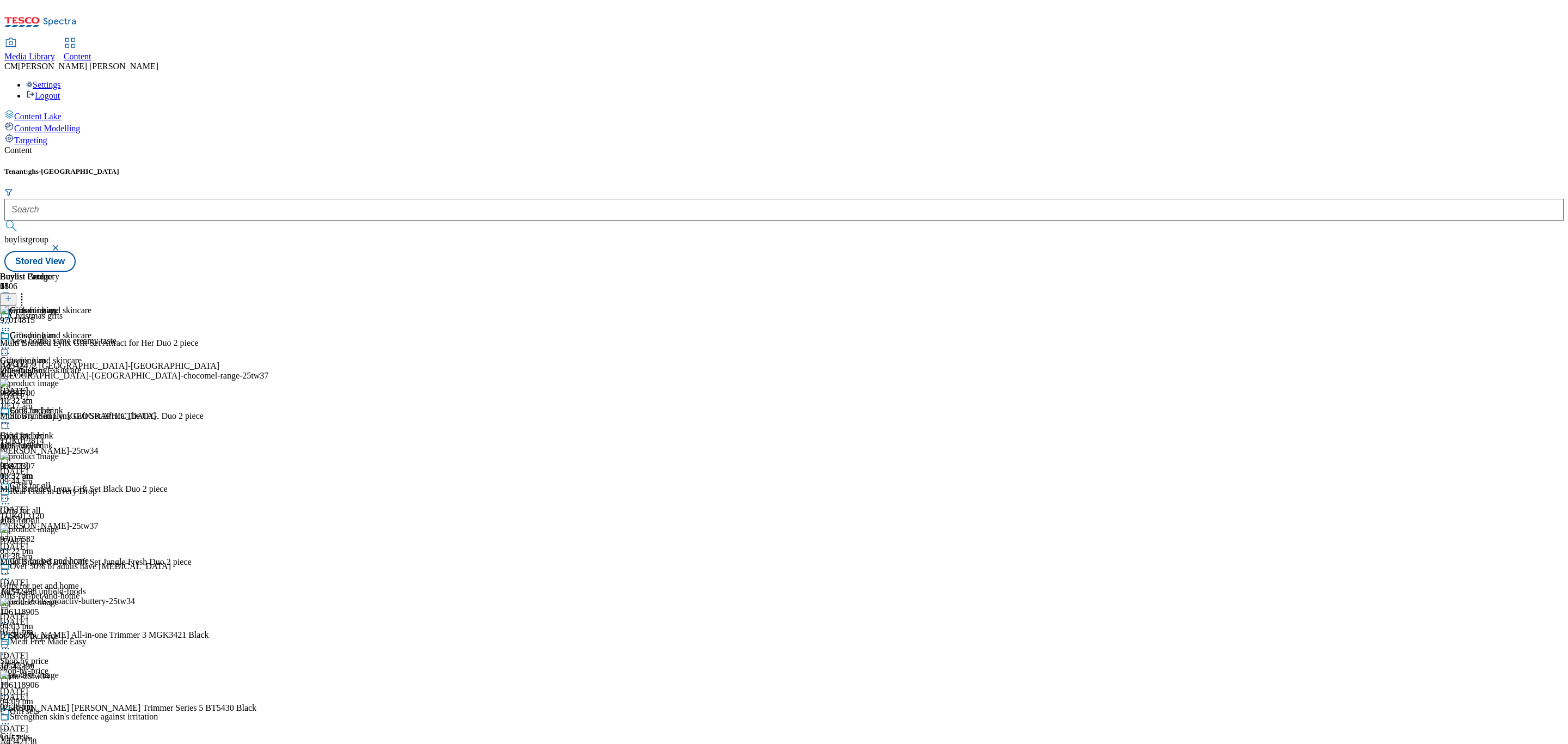
click at [11, 343] on icon at bounding box center [5, 348] width 11 height 11
click at [59, 417] on span "Preview" at bounding box center [46, 421] width 26 height 8
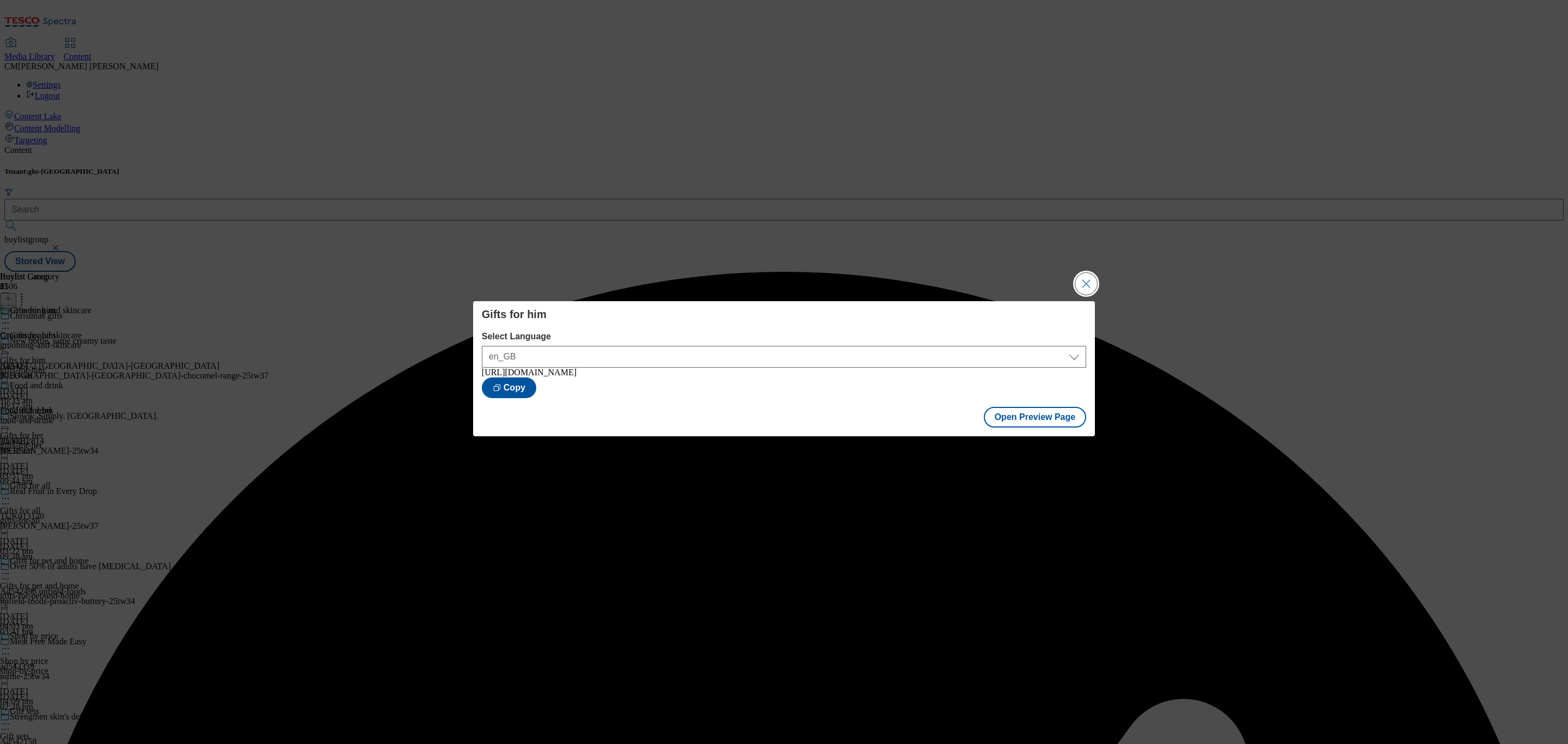
drag, startPoint x: 1065, startPoint y: 276, endPoint x: 1079, endPoint y: 281, distance: 14.9
click at [1067, 278] on div "Gifts for him Select Language en_GB en_GB https://www.tesco.com/groceries/en-GB…" at bounding box center [784, 372] width 1568 height 744
click at [1079, 281] on button "Close Modal" at bounding box center [1087, 284] width 22 height 22
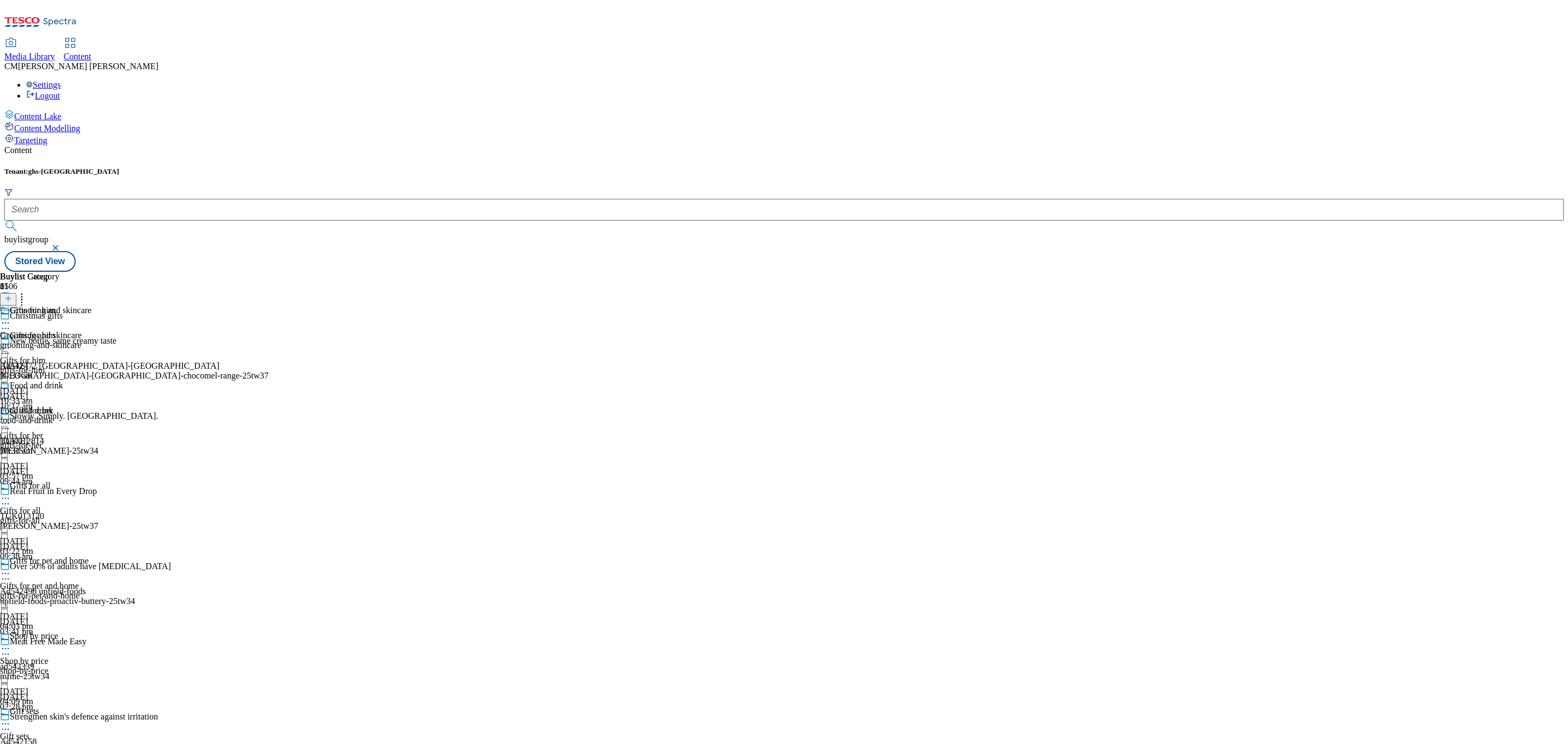
click at [11, 343] on icon at bounding box center [5, 348] width 11 height 11
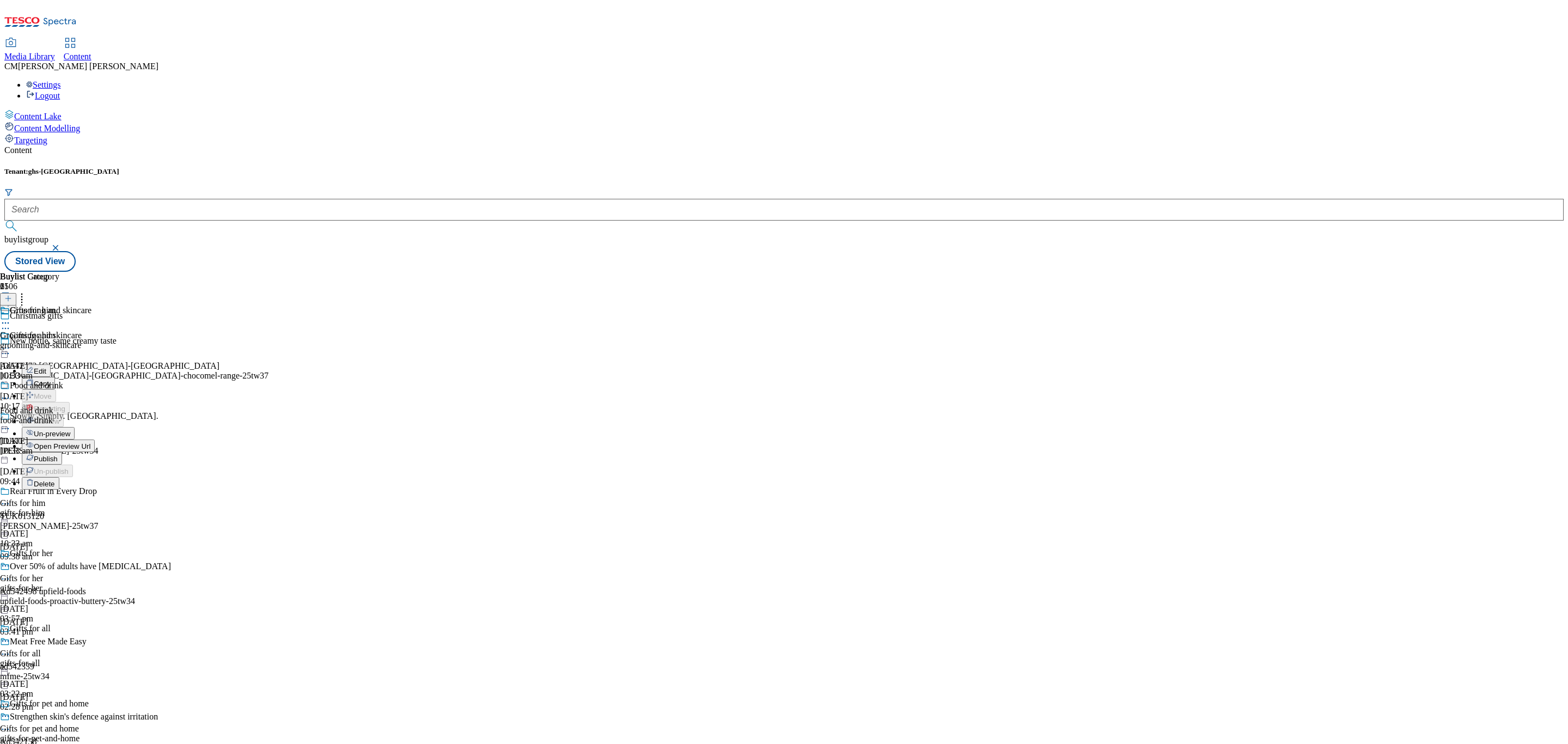
click at [58, 455] on span "Publish" at bounding box center [45, 458] width 24 height 8
